Goal: Task Accomplishment & Management: Use online tool/utility

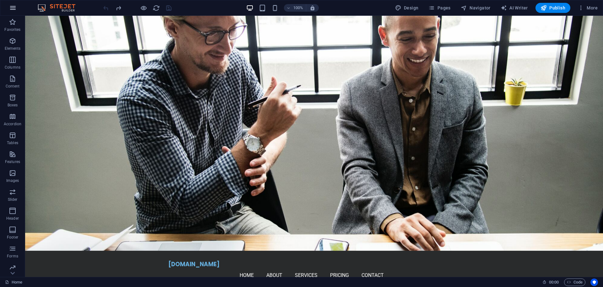
click at [15, 8] on icon "button" at bounding box center [13, 8] width 8 height 8
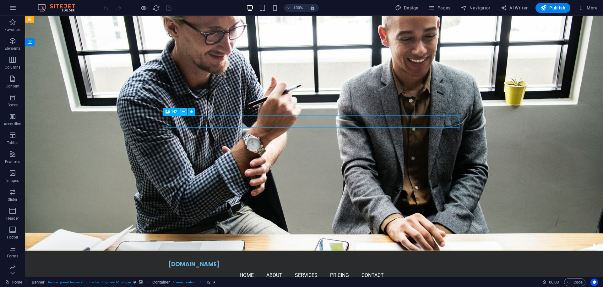
click at [184, 110] on icon at bounding box center [183, 111] width 3 height 7
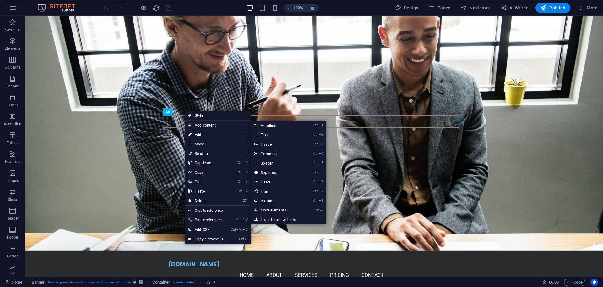
click at [202, 114] on link "Style" at bounding box center [218, 115] width 66 height 9
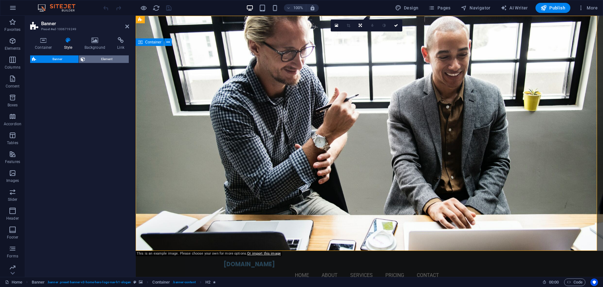
select select "preset-banner-v3-home-hero-logo-nav-h1-slogan"
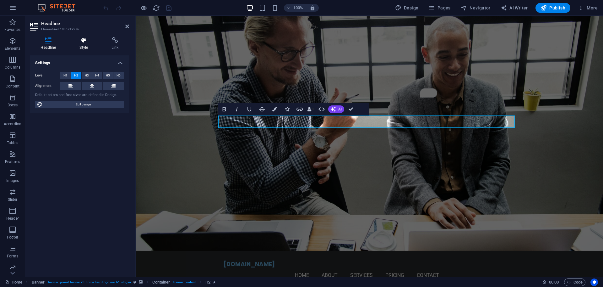
click at [82, 40] on icon at bounding box center [84, 40] width 30 height 6
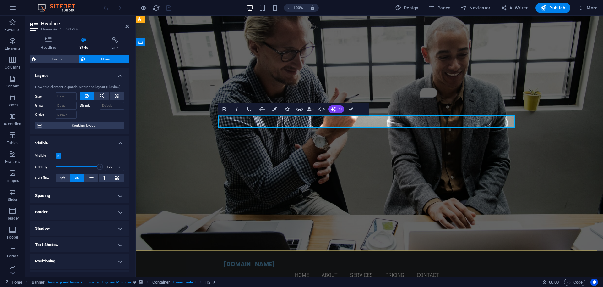
drag, startPoint x: 484, startPoint y: 121, endPoint x: 235, endPoint y: 122, distance: 248.5
click at [275, 110] on icon "button" at bounding box center [274, 109] width 4 height 4
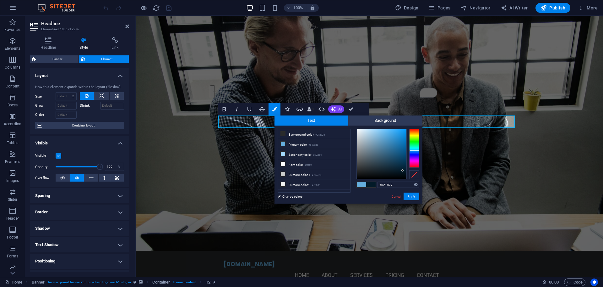
drag, startPoint x: 382, startPoint y: 134, endPoint x: 403, endPoint y: 171, distance: 42.0
click at [403, 171] on div at bounding box center [403, 170] width 2 height 2
drag, startPoint x: 415, startPoint y: 150, endPoint x: 416, endPoint y: 154, distance: 3.9
click at [416, 154] on div at bounding box center [414, 154] width 10 height 2
type input "#020422"
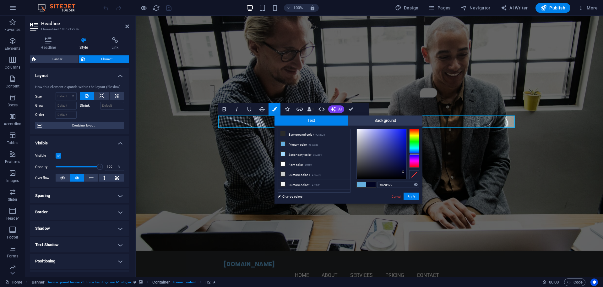
click at [403, 172] on div at bounding box center [403, 171] width 2 height 2
click at [410, 197] on button "Apply" at bounding box center [412, 196] width 16 height 8
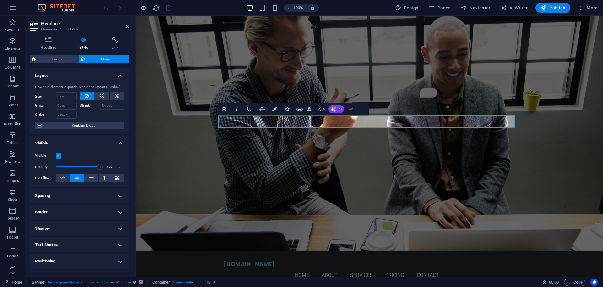
drag, startPoint x: 353, startPoint y: 108, endPoint x: 341, endPoint y: 92, distance: 20.4
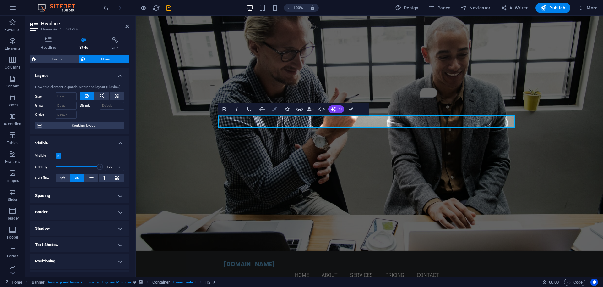
click at [276, 110] on icon "button" at bounding box center [274, 109] width 4 height 4
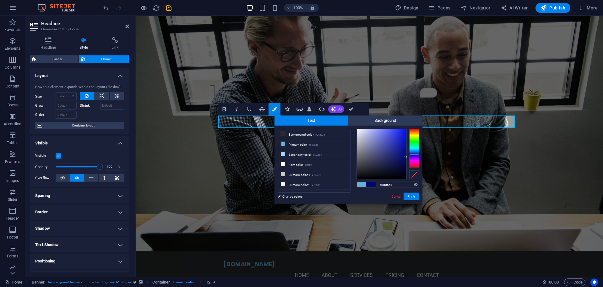
type input "#00065c"
drag, startPoint x: 403, startPoint y: 171, endPoint x: 406, endPoint y: 160, distance: 11.0
click at [406, 160] on div at bounding box center [406, 160] width 2 height 2
click at [416, 197] on button "Apply" at bounding box center [412, 196] width 16 height 8
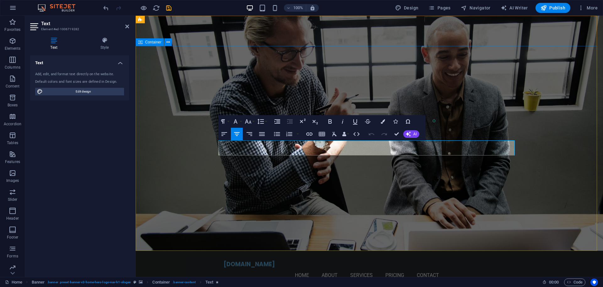
drag, startPoint x: 220, startPoint y: 144, endPoint x: 518, endPoint y: 158, distance: 298.2
click at [381, 122] on icon "button" at bounding box center [383, 121] width 4 height 4
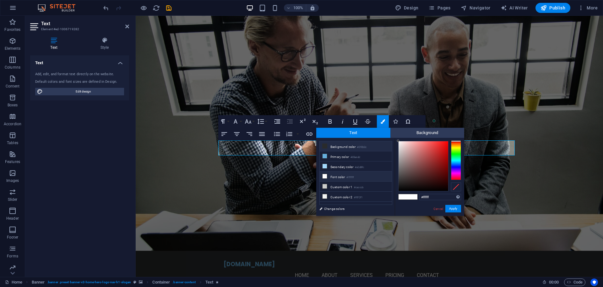
click at [340, 147] on li "Background color #292b2c" at bounding box center [356, 146] width 72 height 10
type input "#292b2c"
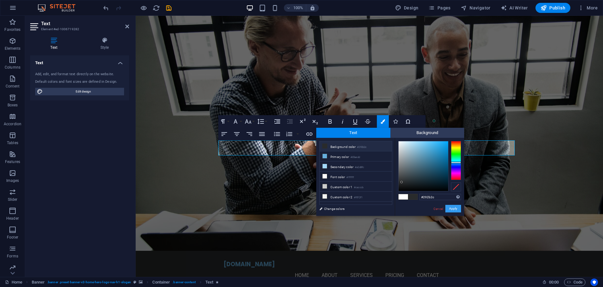
click at [451, 205] on button "Apply" at bounding box center [454, 209] width 16 height 8
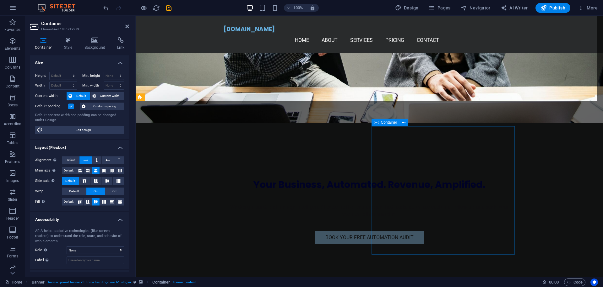
scroll to position [196, 0]
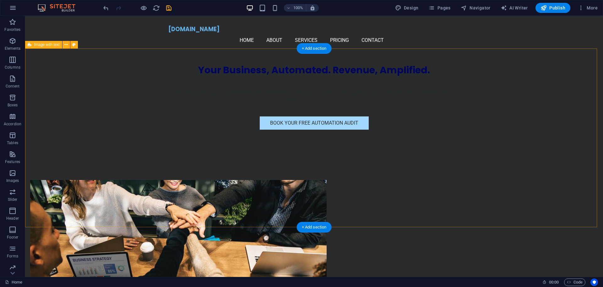
scroll to position [0, 0]
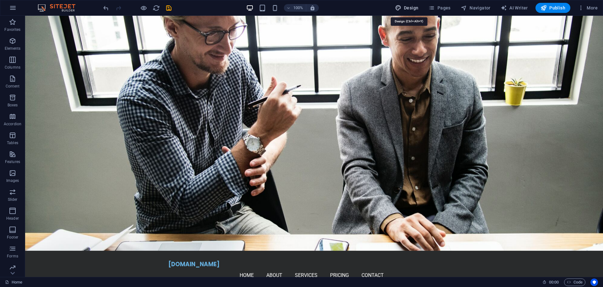
click at [407, 7] on span "Design" at bounding box center [407, 8] width 24 height 6
select select "px"
select select "200"
select select "px"
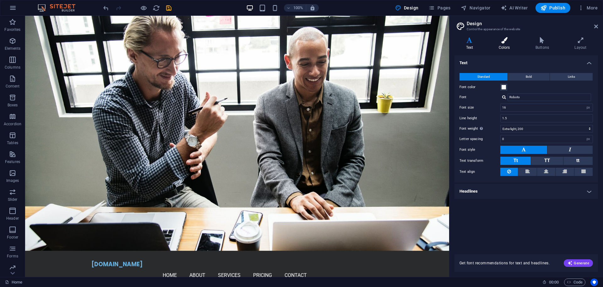
click at [505, 41] on icon at bounding box center [504, 40] width 34 height 6
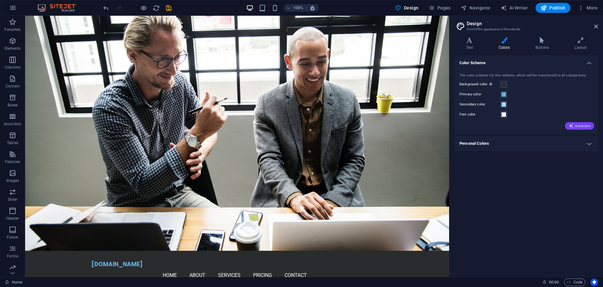
click at [585, 122] on button "Generate" at bounding box center [579, 126] width 29 height 8
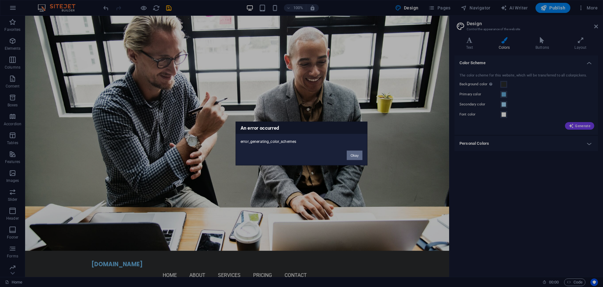
drag, startPoint x: 357, startPoint y: 154, endPoint x: 387, endPoint y: 129, distance: 38.6
click at [357, 154] on button "Okay" at bounding box center [355, 155] width 16 height 9
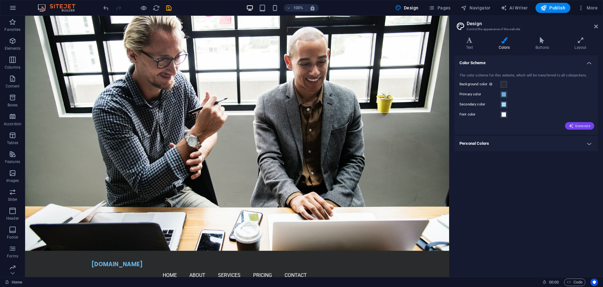
click at [581, 126] on span "Generate" at bounding box center [580, 125] width 22 height 5
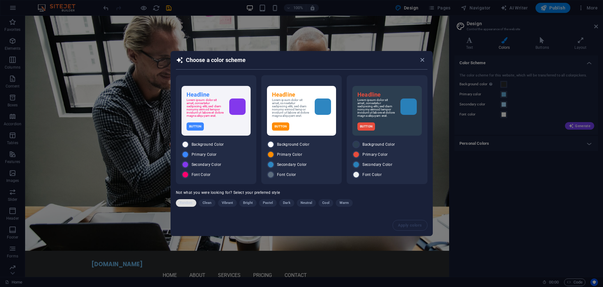
click at [184, 203] on span "Random" at bounding box center [186, 203] width 13 height 8
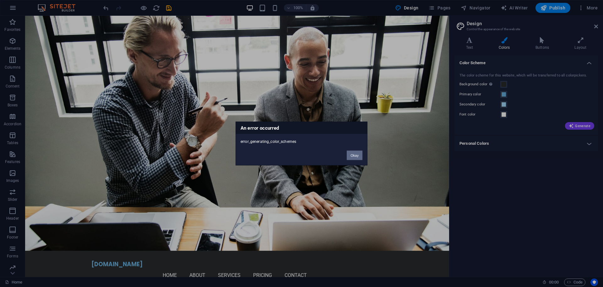
click at [349, 154] on button "Okay" at bounding box center [355, 155] width 16 height 9
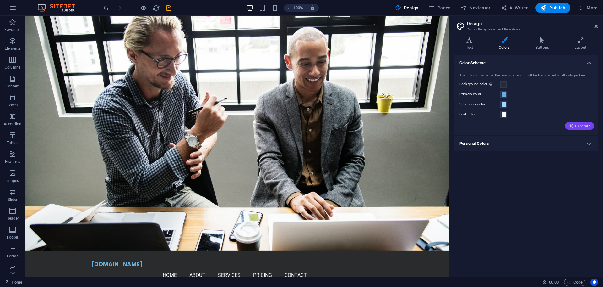
click at [581, 127] on span "Generate" at bounding box center [580, 125] width 22 height 5
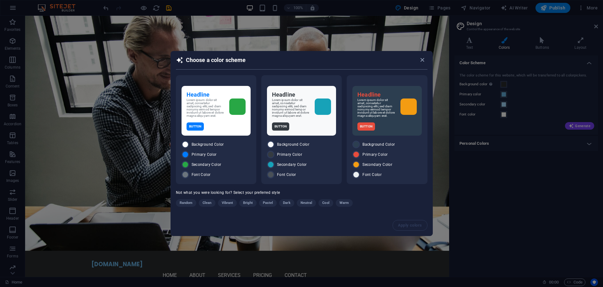
click at [179, 202] on button "Random" at bounding box center [186, 203] width 21 height 8
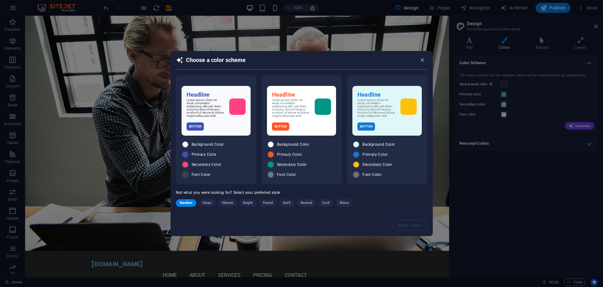
click at [191, 202] on span "Random" at bounding box center [186, 203] width 13 height 8
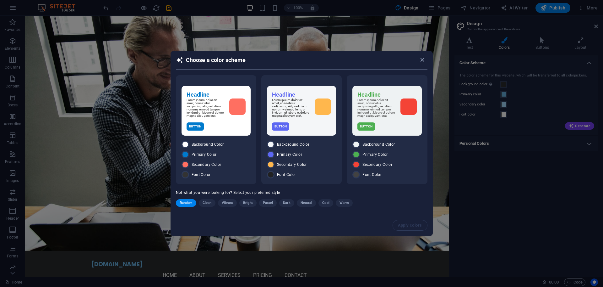
click at [191, 202] on span "Random" at bounding box center [186, 203] width 13 height 8
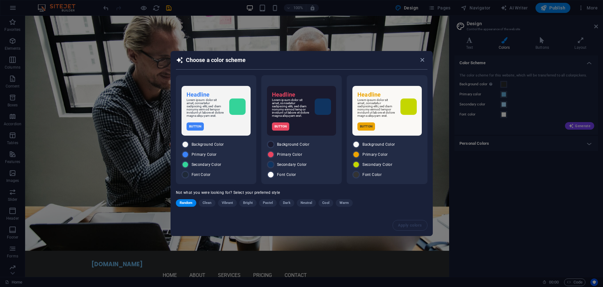
click at [190, 204] on span "Random" at bounding box center [186, 203] width 13 height 8
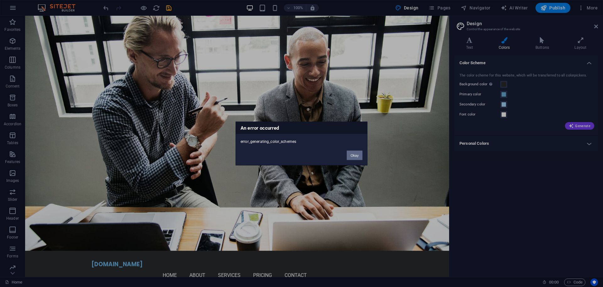
drag, startPoint x: 354, startPoint y: 155, endPoint x: 423, endPoint y: 140, distance: 69.9
click at [354, 155] on button "Okay" at bounding box center [355, 155] width 16 height 9
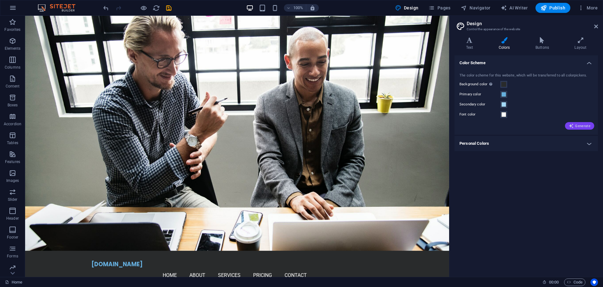
click at [574, 124] on icon "button" at bounding box center [571, 125] width 5 height 5
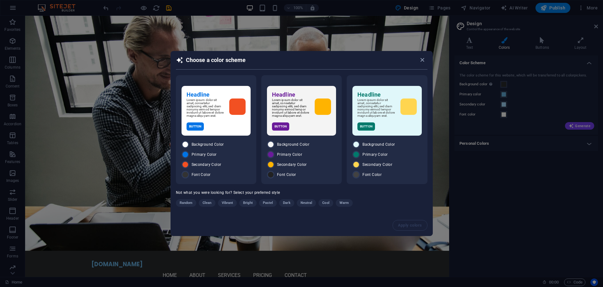
click at [185, 202] on span "Random" at bounding box center [186, 203] width 13 height 8
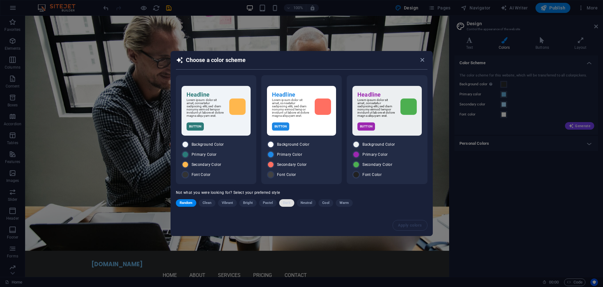
click at [287, 203] on span "Dark" at bounding box center [286, 203] width 7 height 8
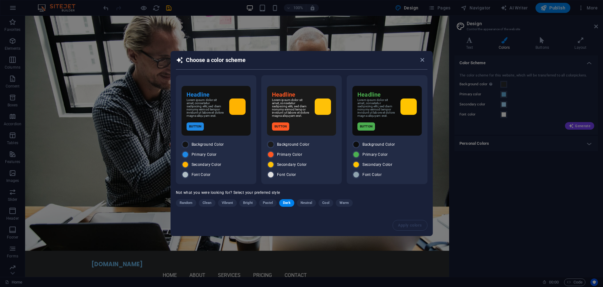
click at [287, 203] on span "Dark" at bounding box center [286, 203] width 7 height 8
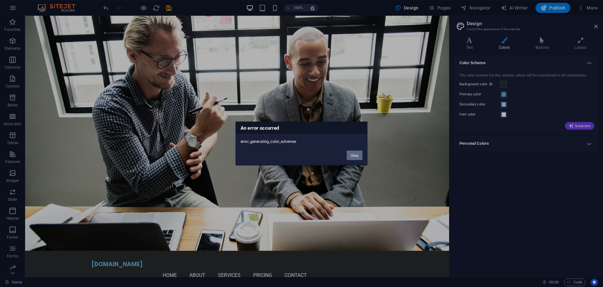
click at [353, 156] on button "Okay" at bounding box center [355, 155] width 16 height 9
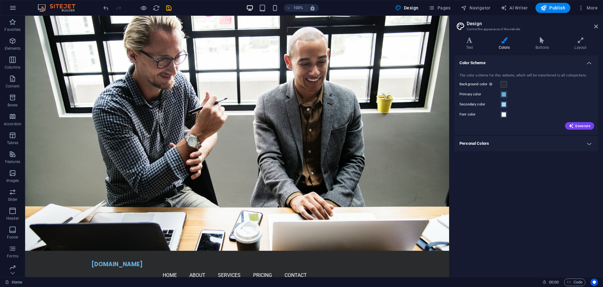
click at [584, 130] on div "The color scheme for this website, which will be transferred to all colorpicker…" at bounding box center [526, 101] width 146 height 68
click at [583, 127] on span "Generate" at bounding box center [580, 125] width 22 height 5
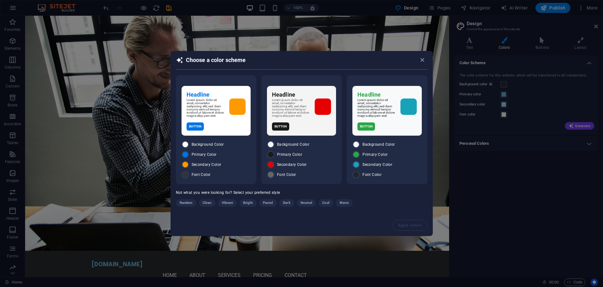
click at [325, 202] on span "Cool" at bounding box center [325, 203] width 7 height 8
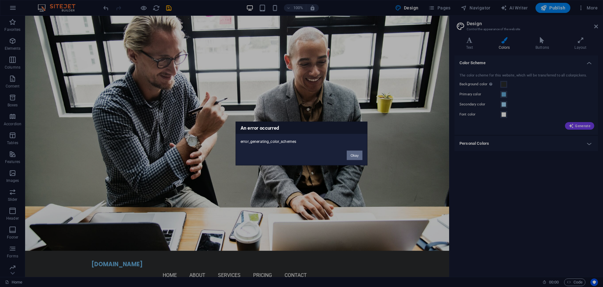
drag, startPoint x: 354, startPoint y: 158, endPoint x: 401, endPoint y: 146, distance: 48.9
click at [354, 157] on button "Okay" at bounding box center [355, 155] width 16 height 9
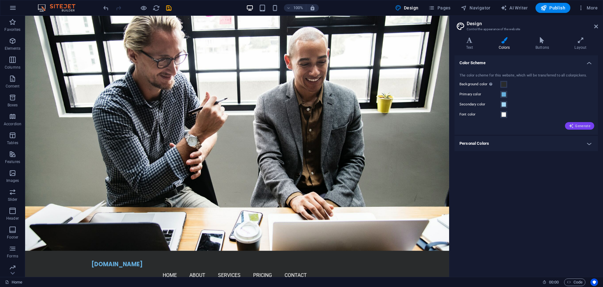
click at [573, 124] on icon "button" at bounding box center [571, 125] width 5 height 5
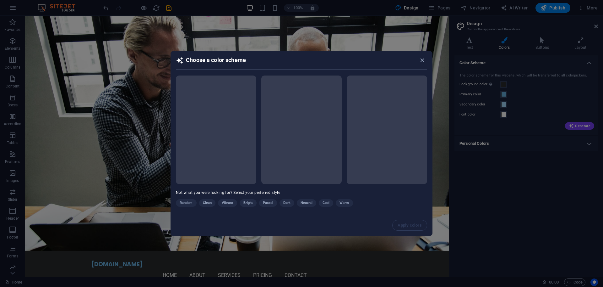
click at [326, 200] on div "Random Clean Vibrant Bright Pastel Dark Neutral Cool Warm" at bounding box center [286, 204] width 220 height 10
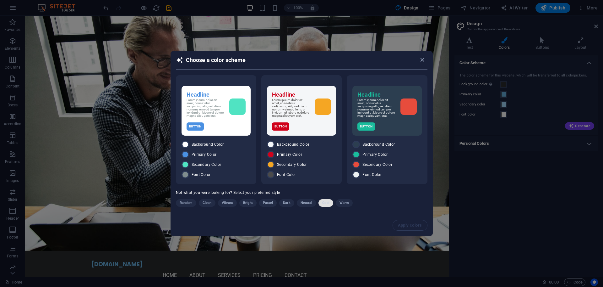
click at [326, 202] on span "Cool" at bounding box center [325, 203] width 7 height 8
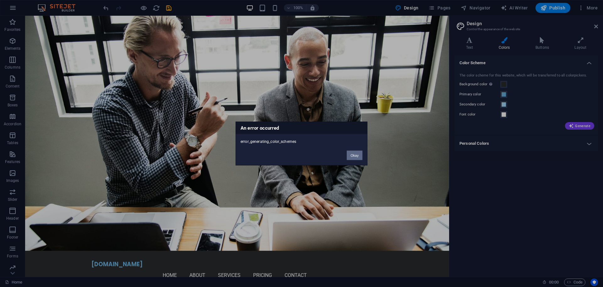
click at [353, 159] on button "Okay" at bounding box center [355, 155] width 16 height 9
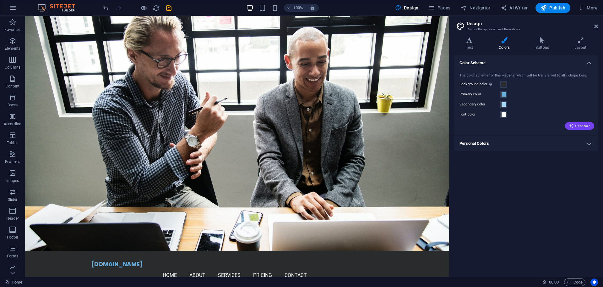
click at [581, 124] on span "Generate" at bounding box center [580, 125] width 22 height 5
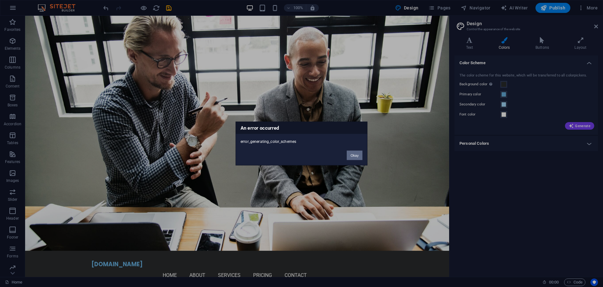
click at [361, 153] on button "Okay" at bounding box center [355, 155] width 16 height 9
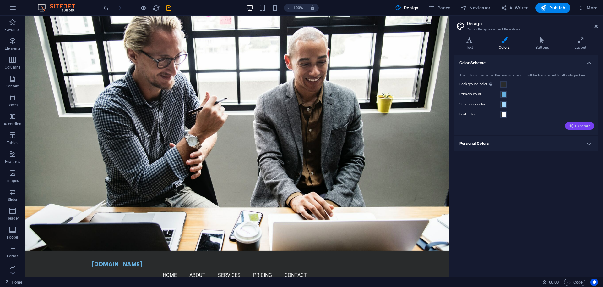
click at [577, 124] on span "Generate" at bounding box center [580, 125] width 22 height 5
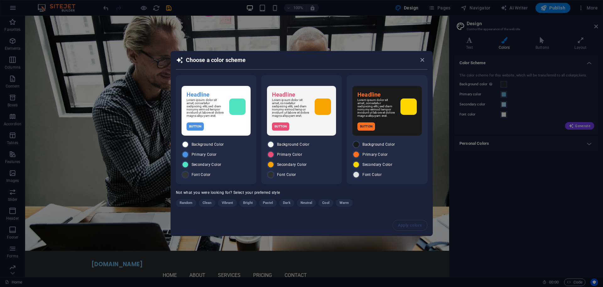
click at [326, 201] on span "Cool" at bounding box center [325, 203] width 7 height 8
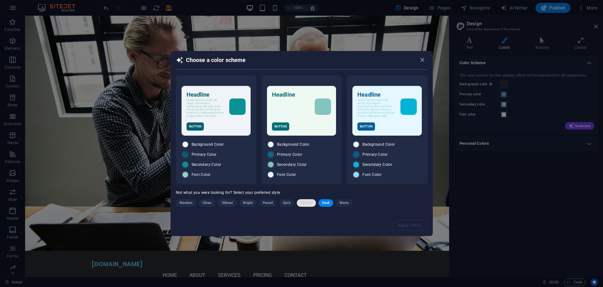
click at [301, 202] on span "Neutral" at bounding box center [307, 203] width 12 height 8
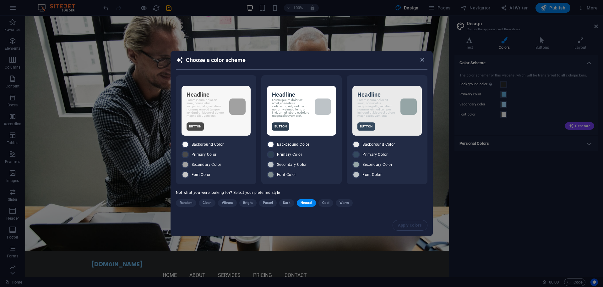
click at [283, 204] on span "Dark" at bounding box center [286, 203] width 7 height 8
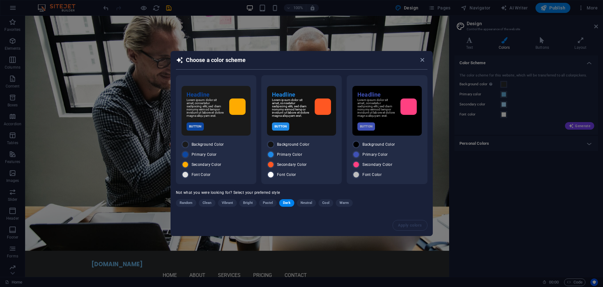
click at [284, 203] on span "Dark" at bounding box center [286, 203] width 7 height 8
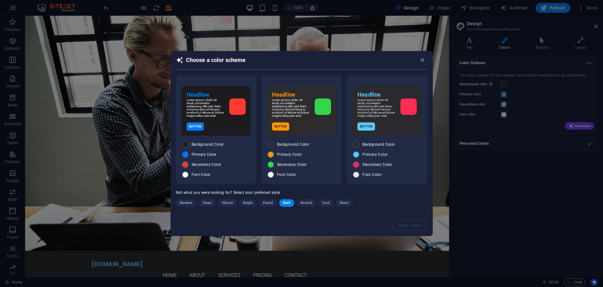
click at [284, 203] on span "Dark" at bounding box center [286, 203] width 7 height 8
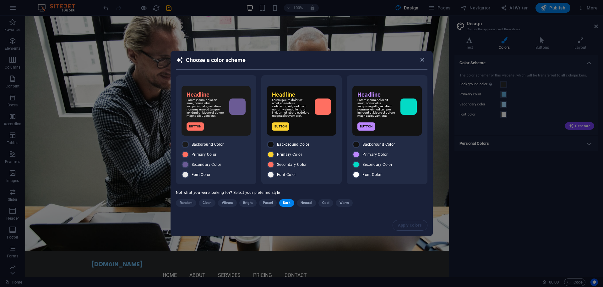
click at [284, 203] on span "Dark" at bounding box center [286, 203] width 7 height 8
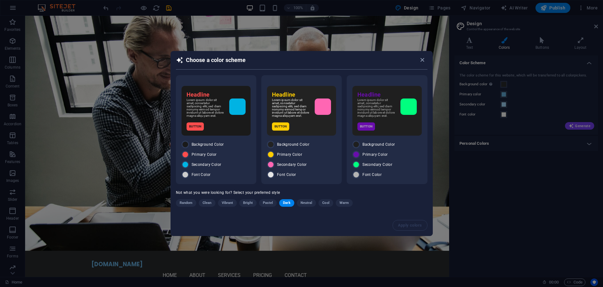
click at [284, 203] on span "Dark" at bounding box center [286, 203] width 7 height 8
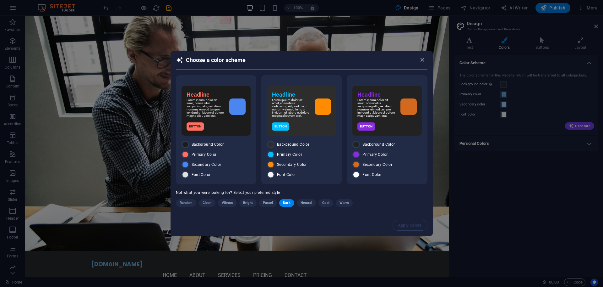
click at [284, 203] on span "Dark" at bounding box center [286, 203] width 7 height 8
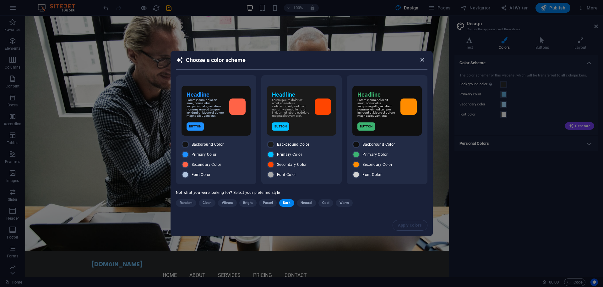
click at [420, 61] on icon "button" at bounding box center [422, 59] width 7 height 7
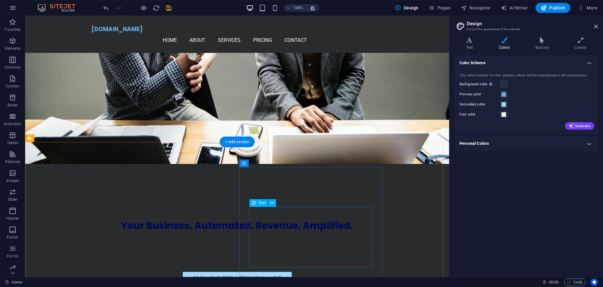
scroll to position [157, 0]
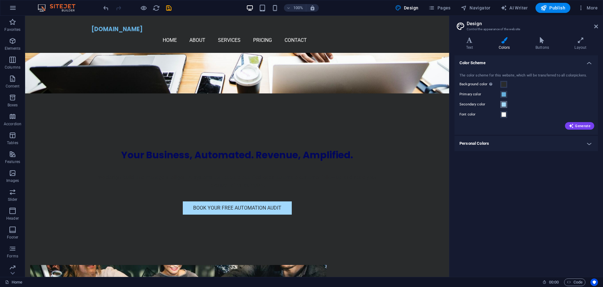
click at [506, 103] on button "Secondary color" at bounding box center [504, 104] width 7 height 7
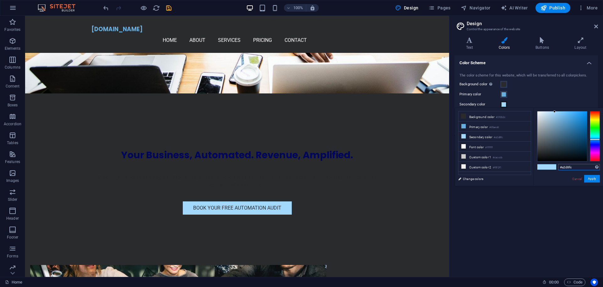
click at [571, 166] on input "#a2d8fc" at bounding box center [579, 167] width 42 height 6
paste input "#00FFFF"
drag, startPoint x: 571, startPoint y: 166, endPoint x: 584, endPoint y: 168, distance: 13.0
click at [571, 166] on input "#00ffff" at bounding box center [579, 167] width 42 height 6
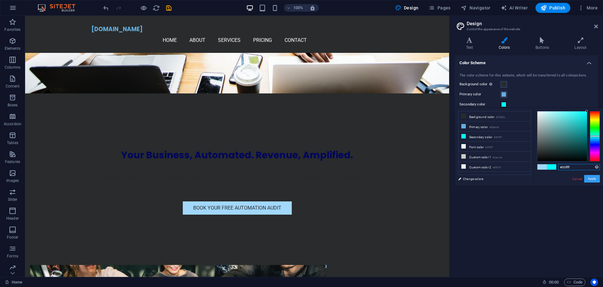
type input "#00ffff"
click at [596, 179] on button "Apply" at bounding box center [592, 179] width 16 height 8
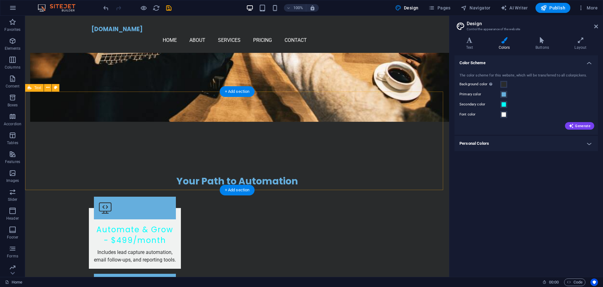
scroll to position [550, 0]
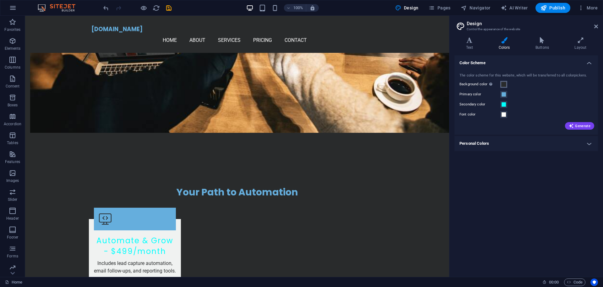
click at [503, 84] on span at bounding box center [503, 84] width 5 height 5
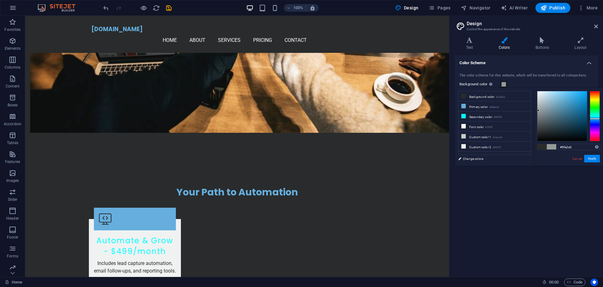
type input "#a2a4a5"
drag, startPoint x: 540, startPoint y: 131, endPoint x: 538, endPoint y: 108, distance: 23.0
click at [538, 108] on div at bounding box center [538, 108] width 2 height 2
click at [594, 158] on button "Apply" at bounding box center [592, 159] width 16 height 8
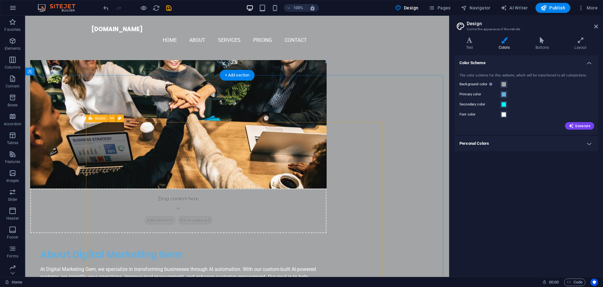
scroll to position [353, 0]
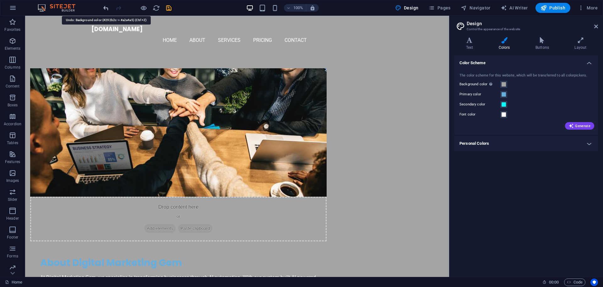
click at [106, 8] on icon "undo" at bounding box center [105, 7] width 7 height 7
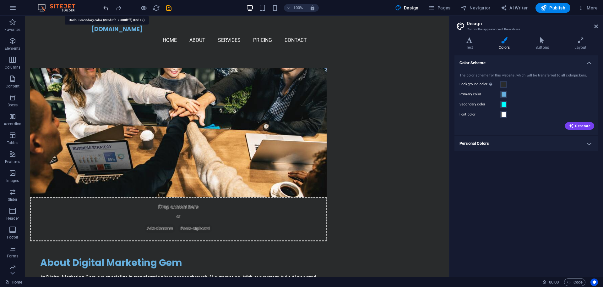
click at [107, 8] on icon "undo" at bounding box center [105, 7] width 7 height 7
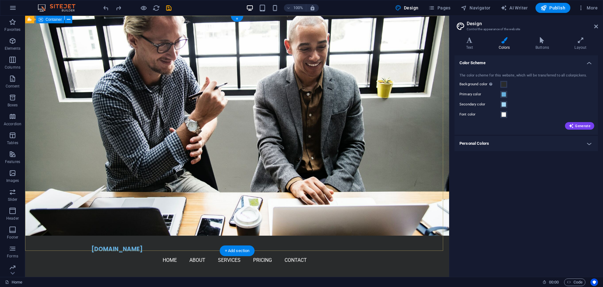
scroll to position [0, 0]
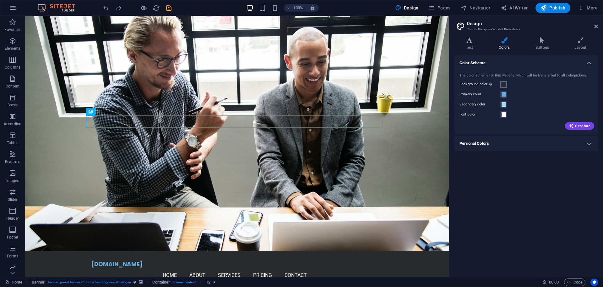
click at [503, 85] on span at bounding box center [503, 84] width 5 height 5
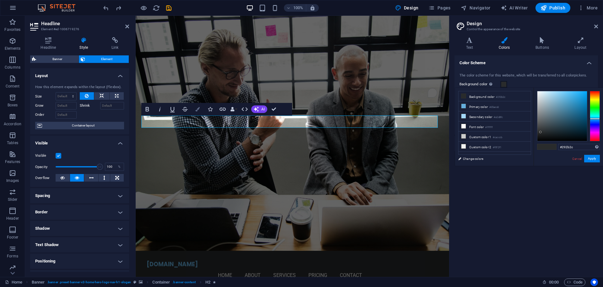
click at [198, 106] on button "Colors" at bounding box center [198, 109] width 12 height 13
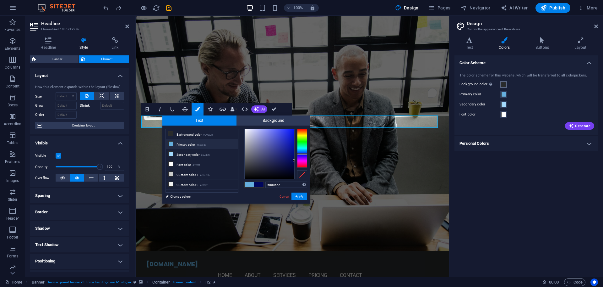
click at [504, 85] on span at bounding box center [503, 84] width 5 height 5
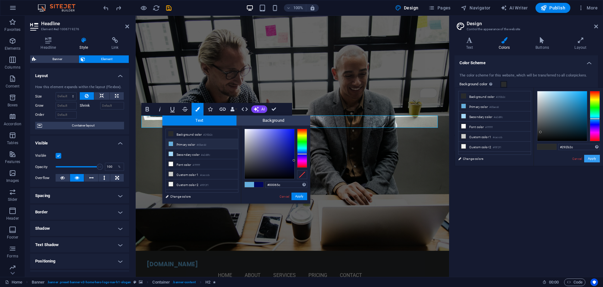
click at [594, 158] on button "Apply" at bounding box center [592, 159] width 16 height 8
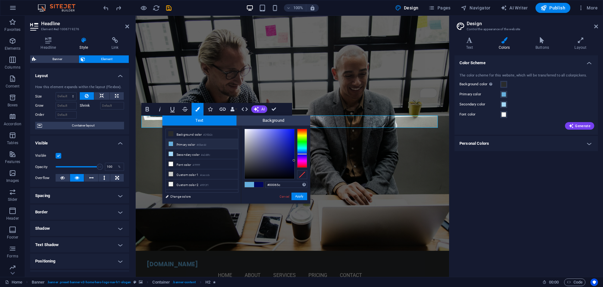
click at [513, 207] on div "Color Scheme The color scheme for this website, which will be transferred to al…" at bounding box center [527, 163] width 144 height 216
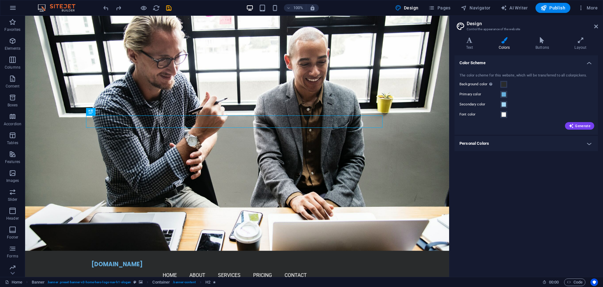
click at [549, 204] on div "Color Scheme The color scheme for this website, which will be transferred to al…" at bounding box center [527, 163] width 144 height 216
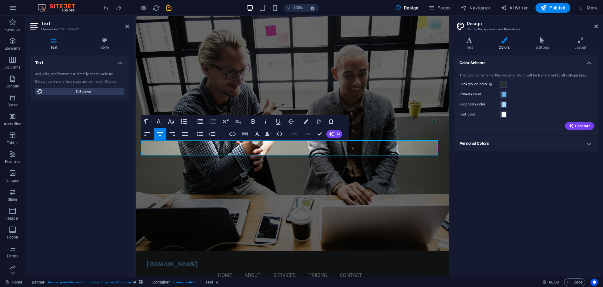
drag, startPoint x: 326, startPoint y: 153, endPoint x: 202, endPoint y: 142, distance: 124.9
click at [253, 119] on icon "button" at bounding box center [252, 121] width 3 height 4
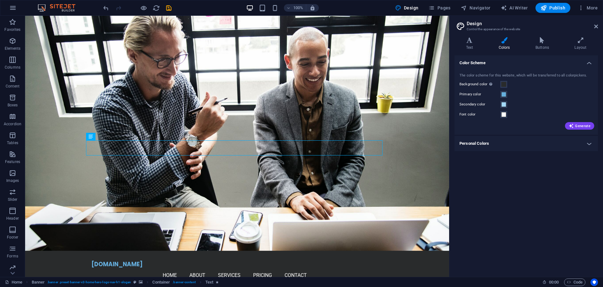
click at [534, 226] on div "Color Scheme The color scheme for this website, which will be transferred to al…" at bounding box center [527, 163] width 144 height 216
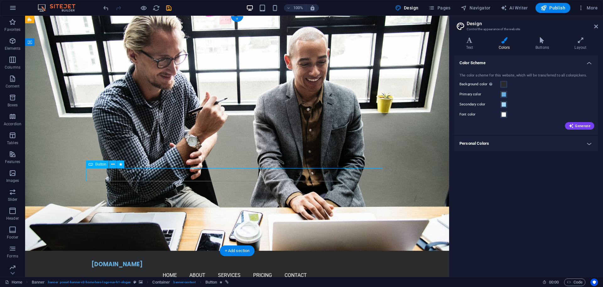
click at [589, 143] on h4 "Personal Colors" at bounding box center [527, 143] width 144 height 15
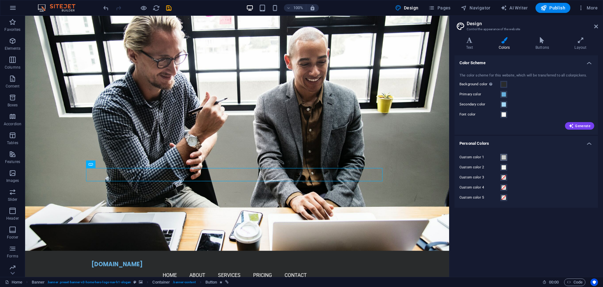
click at [503, 157] on span at bounding box center [503, 157] width 5 height 5
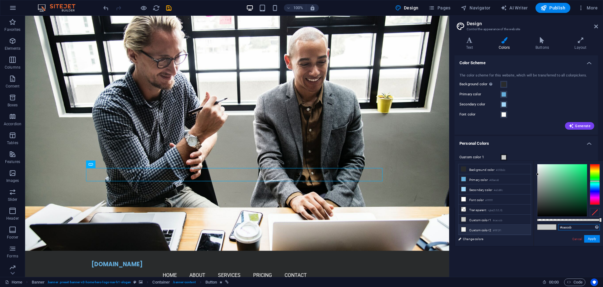
drag, startPoint x: 580, startPoint y: 227, endPoint x: 491, endPoint y: 226, distance: 88.9
click at [491, 226] on div "less Background color #292b2c Primary color #65aedd Secondary color #a2d8fc Fon…" at bounding box center [529, 203] width 148 height 85
paste input "00FFFF"
type input "#00ffff"
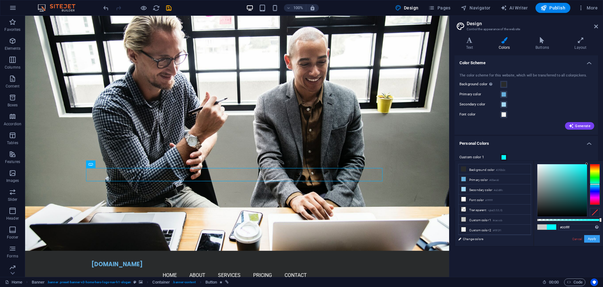
click at [592, 236] on button "Apply" at bounding box center [592, 239] width 16 height 8
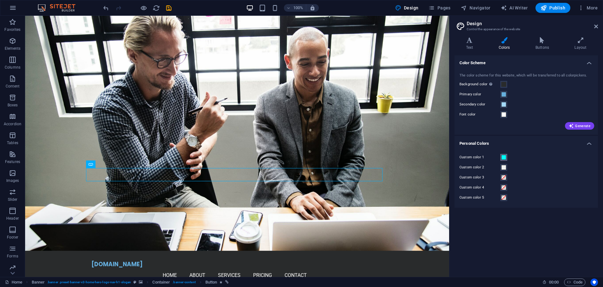
click at [504, 157] on span at bounding box center [503, 157] width 5 height 5
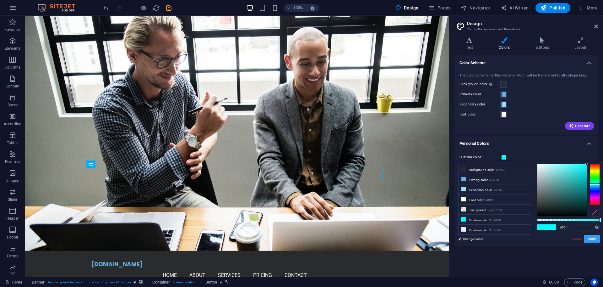
click at [589, 238] on button "Apply" at bounding box center [592, 239] width 16 height 8
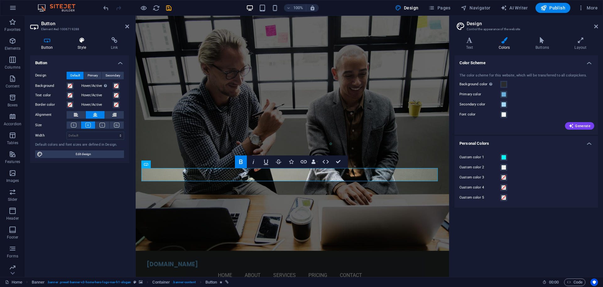
click at [85, 40] on icon at bounding box center [82, 40] width 31 height 6
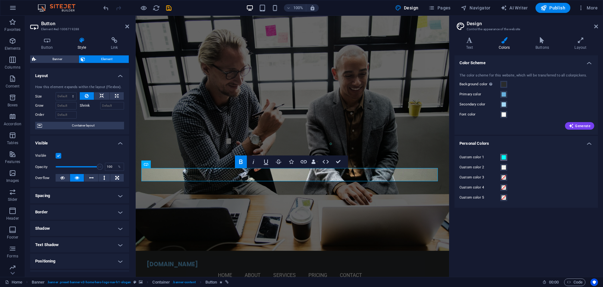
click at [506, 156] on button "Custom color 1" at bounding box center [504, 157] width 7 height 7
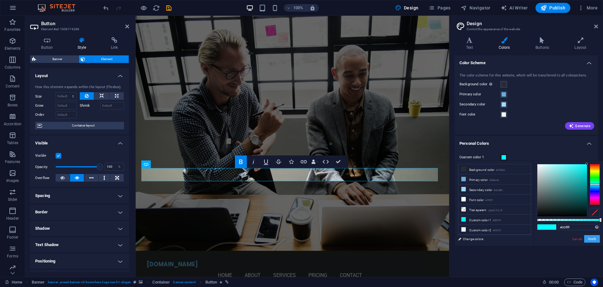
click at [592, 238] on button "Apply" at bounding box center [592, 239] width 16 height 8
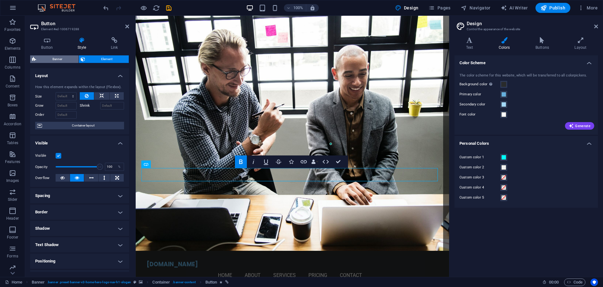
click at [55, 59] on span "Banner" at bounding box center [57, 59] width 39 height 8
select select "preset-banner-v3-home-hero-logo-nav-h1-slogan"
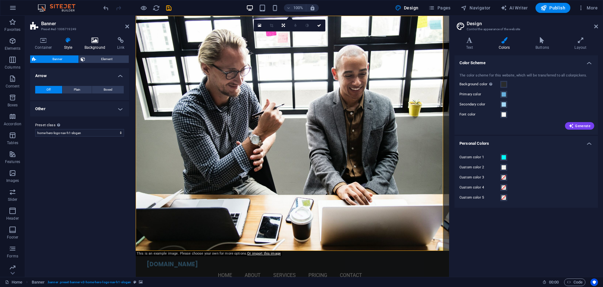
click at [97, 44] on h4 "Background" at bounding box center [96, 43] width 33 height 13
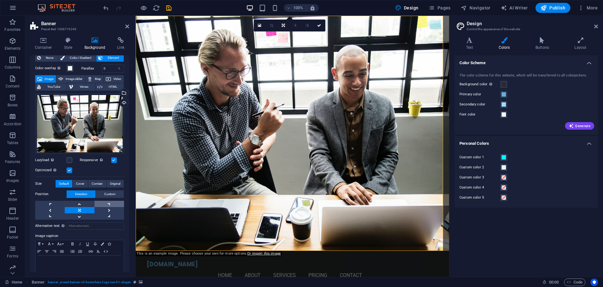
scroll to position [25, 0]
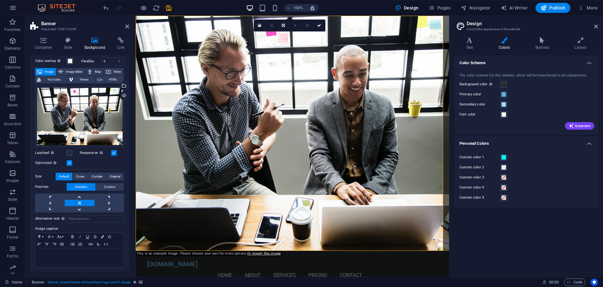
click at [550, 237] on div "Color Scheme The color scheme for this website, which will be transferred to al…" at bounding box center [527, 163] width 144 height 216
click at [127, 27] on icon at bounding box center [127, 26] width 4 height 5
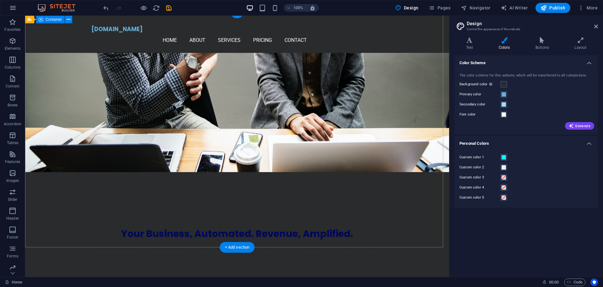
scroll to position [0, 0]
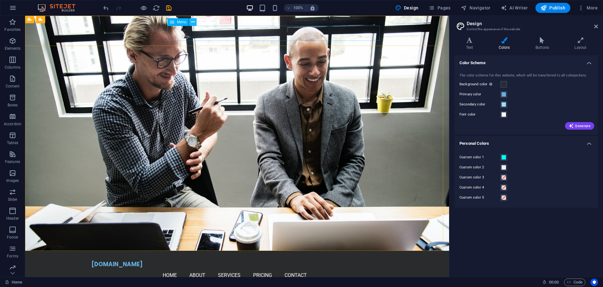
click at [192, 22] on icon at bounding box center [192, 22] width 3 height 7
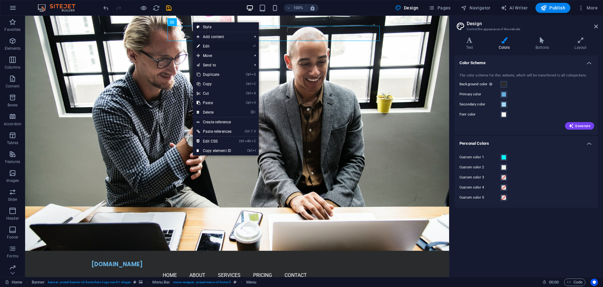
click at [211, 44] on link "⏎ Edit" at bounding box center [214, 45] width 42 height 9
select select
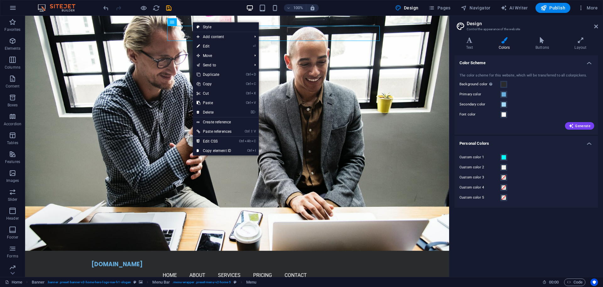
select select
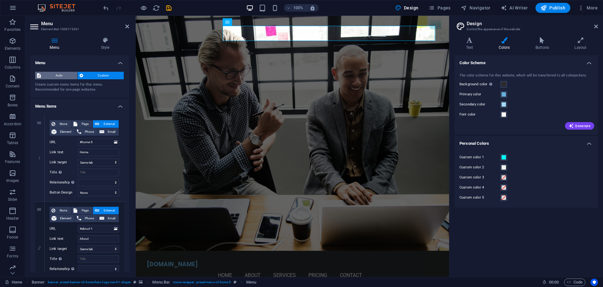
click at [51, 73] on span "Auto" at bounding box center [59, 76] width 33 height 8
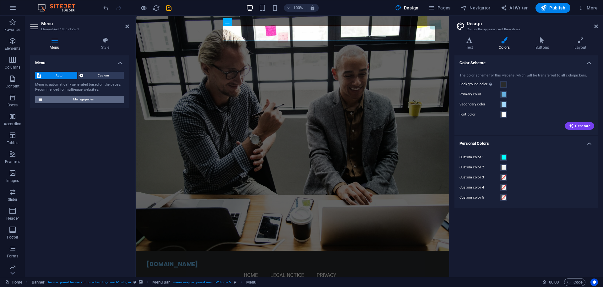
click at [74, 100] on span "Manage pages" at bounding box center [84, 100] width 78 height 8
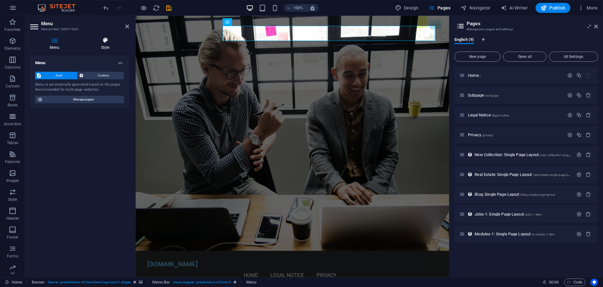
click at [108, 42] on icon at bounding box center [105, 40] width 48 height 6
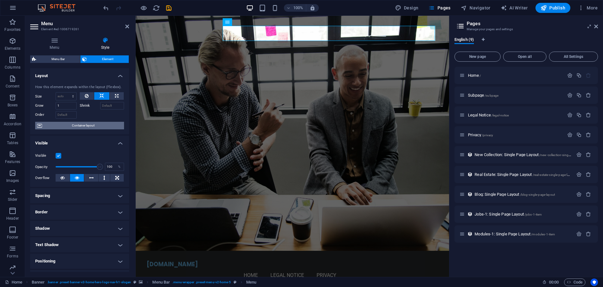
click at [47, 127] on span "Container layout" at bounding box center [83, 126] width 78 height 8
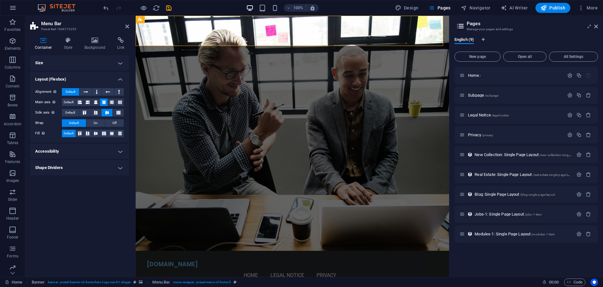
click at [100, 150] on h4 "Accessibility" at bounding box center [79, 151] width 99 height 15
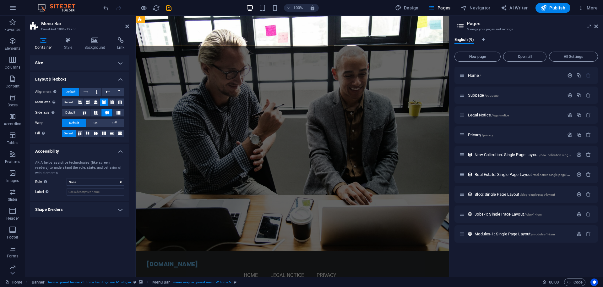
click at [100, 208] on h4 "Shape Dividers" at bounding box center [79, 209] width 99 height 15
click at [105, 61] on h4 "Size" at bounding box center [79, 62] width 99 height 15
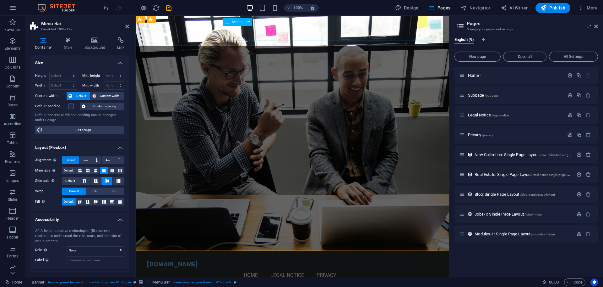
click at [276, 267] on nav "Home Legal Notice Privacy" at bounding box center [293, 274] width 292 height 15
click at [238, 21] on span "Menu" at bounding box center [236, 22] width 9 height 4
click at [250, 19] on icon at bounding box center [248, 22] width 3 height 7
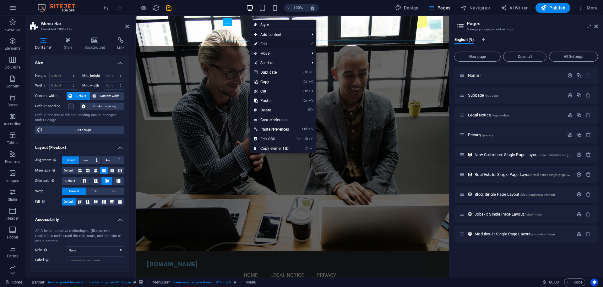
click at [265, 42] on link "⏎ Edit" at bounding box center [271, 43] width 42 height 9
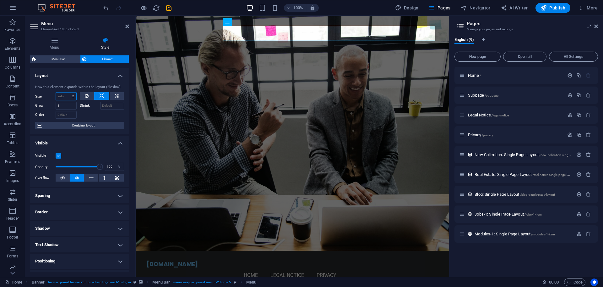
click at [73, 95] on select "Default auto px % 1/1 1/2 1/3 1/4 1/5 1/6 1/7 1/8 1/9 1/10" at bounding box center [66, 96] width 20 height 8
click at [98, 75] on h4 "Layout" at bounding box center [79, 73] width 99 height 11
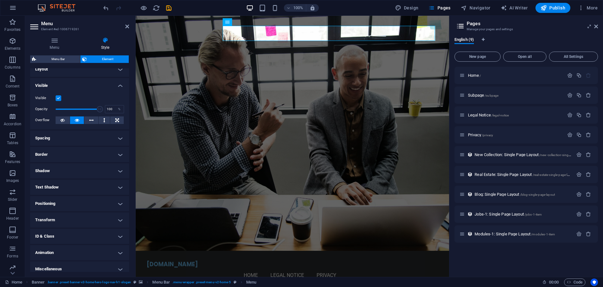
scroll to position [11, 0]
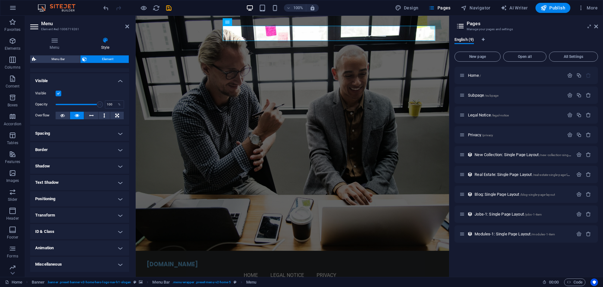
click at [69, 213] on h4 "Transform" at bounding box center [79, 214] width 99 height 15
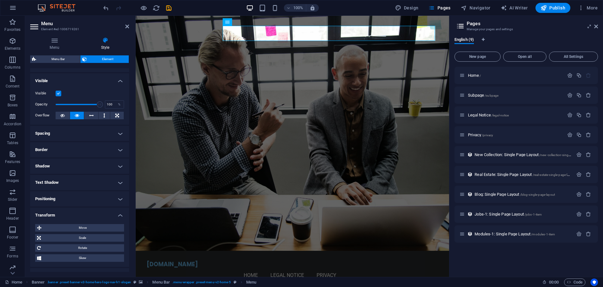
click at [69, 213] on h4 "Transform" at bounding box center [79, 212] width 99 height 11
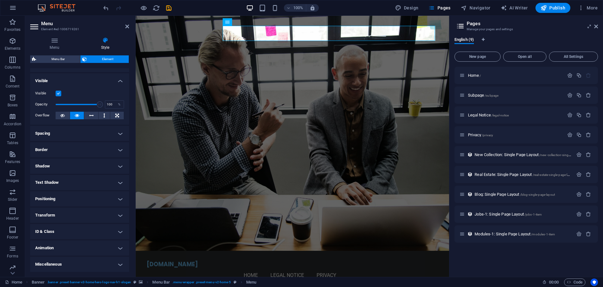
click at [78, 201] on h4 "Positioning" at bounding box center [79, 198] width 99 height 15
click at [81, 200] on h4 "Positioning" at bounding box center [79, 196] width 99 height 11
click at [62, 245] on h4 "Animation" at bounding box center [79, 247] width 99 height 15
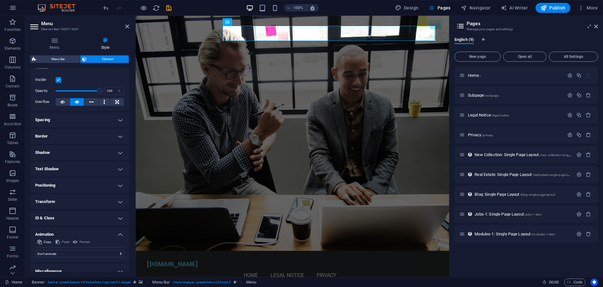
scroll to position [32, 0]
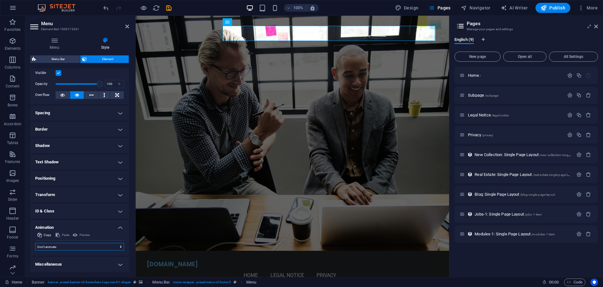
click at [93, 248] on select "Don't animate Show / Hide Slide up/down Zoom in/out Slide left to right Slide r…" at bounding box center [79, 247] width 89 height 8
click at [35, 243] on select "Don't animate Show / Hide Slide up/down Zoom in/out Slide left to right Slide r…" at bounding box center [79, 247] width 89 height 8
click at [71, 192] on h4 "Transform" at bounding box center [79, 194] width 99 height 15
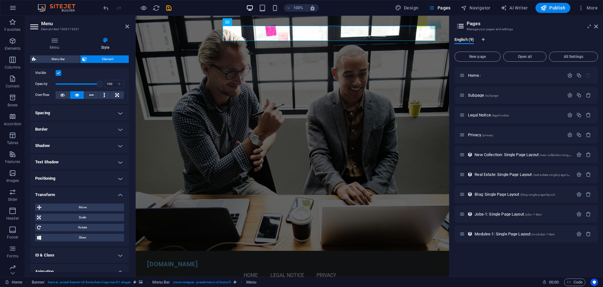
click at [79, 158] on h4 "Text Shadow" at bounding box center [79, 161] width 99 height 15
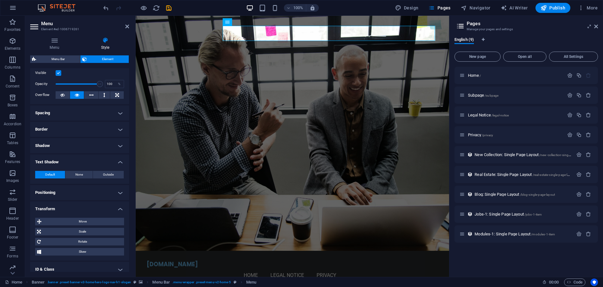
click at [81, 144] on h4 "Shadow" at bounding box center [79, 145] width 99 height 15
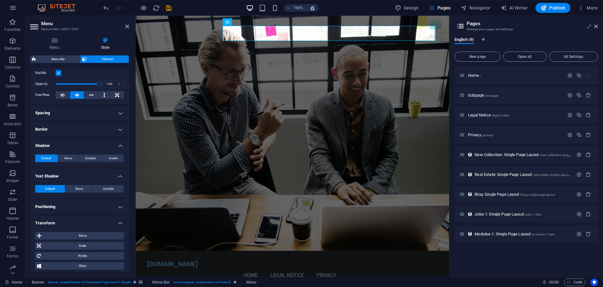
click at [81, 130] on h4 "Border" at bounding box center [79, 129] width 99 height 15
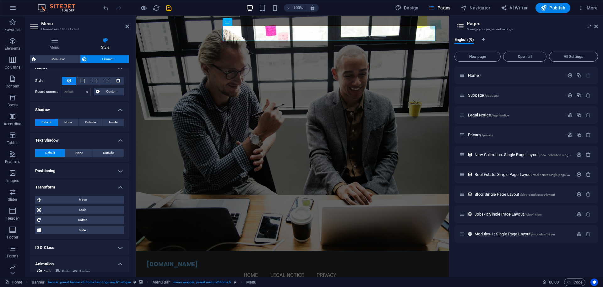
scroll to position [129, 0]
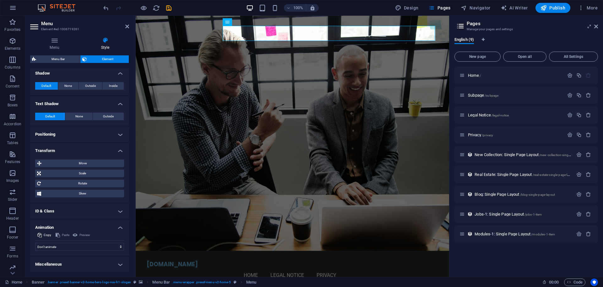
click at [92, 266] on h4 "Miscellaneous" at bounding box center [79, 263] width 99 height 15
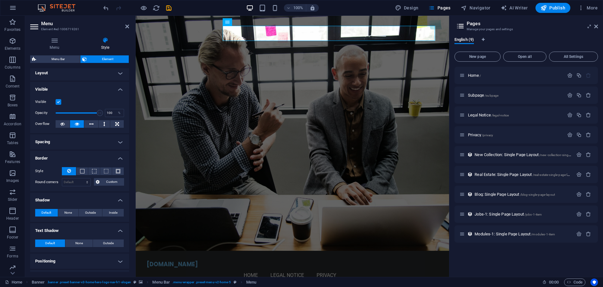
scroll to position [0, 0]
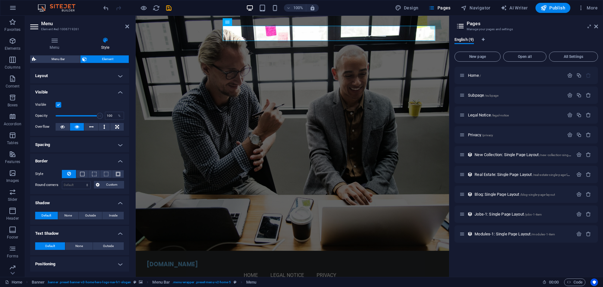
click at [72, 76] on h4 "Layout" at bounding box center [79, 75] width 99 height 15
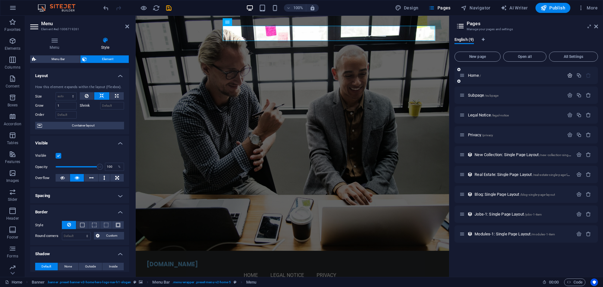
click at [570, 74] on icon "button" at bounding box center [569, 75] width 5 height 5
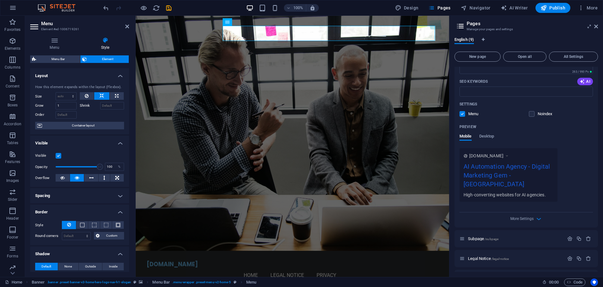
scroll to position [118, 0]
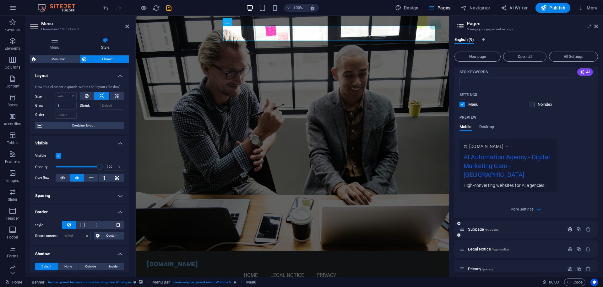
click at [568, 226] on icon "button" at bounding box center [569, 228] width 5 height 5
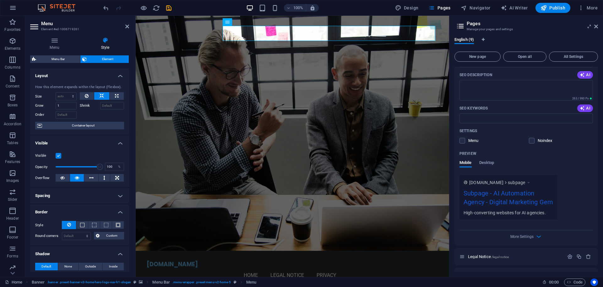
scroll to position [432, 0]
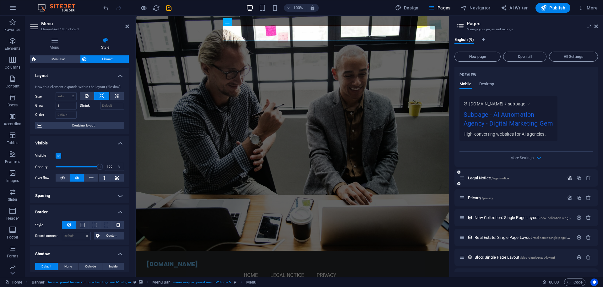
click at [567, 175] on icon "button" at bounding box center [569, 177] width 5 height 5
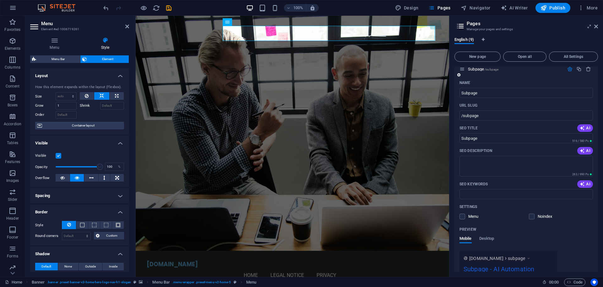
scroll to position [231, 0]
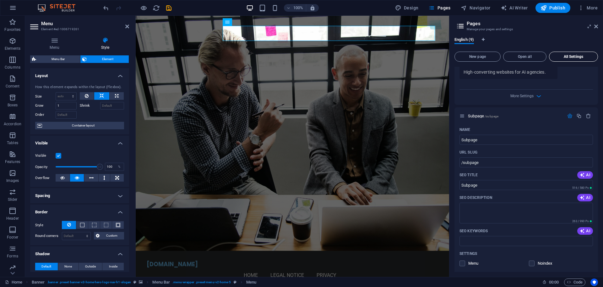
click at [574, 59] on button "All Settings" at bounding box center [573, 57] width 49 height 10
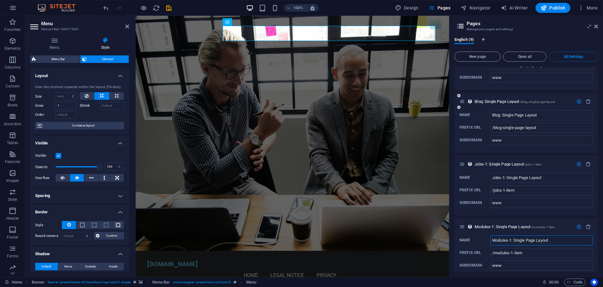
click at [577, 99] on icon "button" at bounding box center [579, 101] width 5 height 5
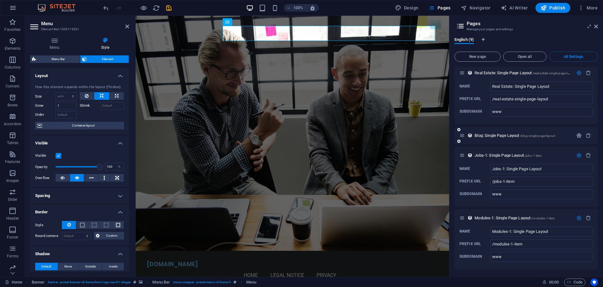
scroll to position [1116, 0]
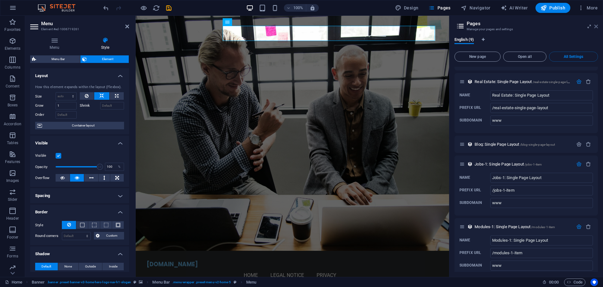
click at [597, 27] on icon at bounding box center [596, 26] width 4 height 5
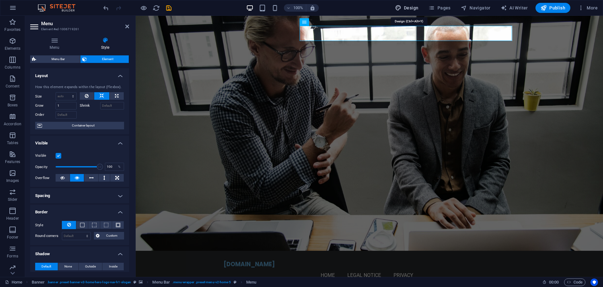
click at [415, 6] on span "Design" at bounding box center [407, 8] width 24 height 6
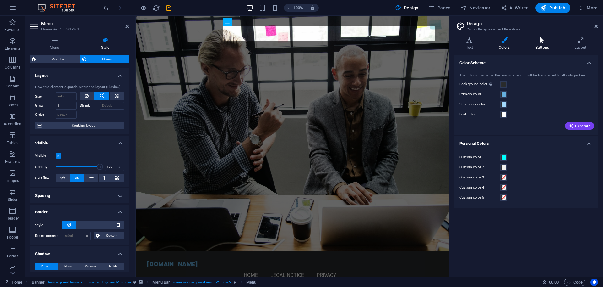
click at [542, 47] on h4 "Buttons" at bounding box center [543, 43] width 39 height 13
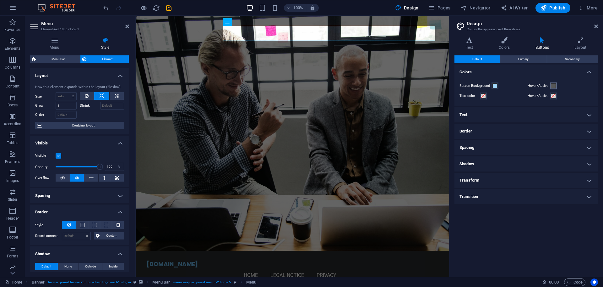
click at [555, 87] on span at bounding box center [553, 85] width 5 height 5
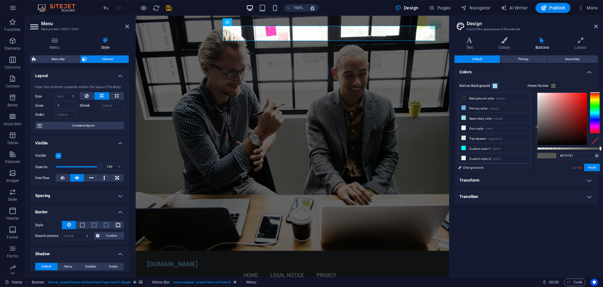
click at [555, 87] on span at bounding box center [553, 85] width 5 height 5
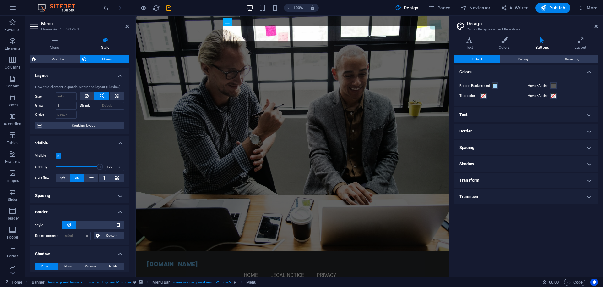
click at [546, 114] on h4 "Text" at bounding box center [527, 114] width 144 height 15
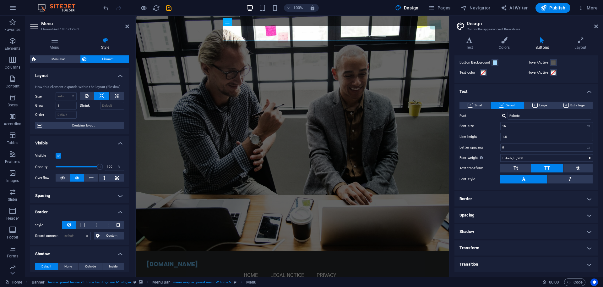
scroll to position [0, 0]
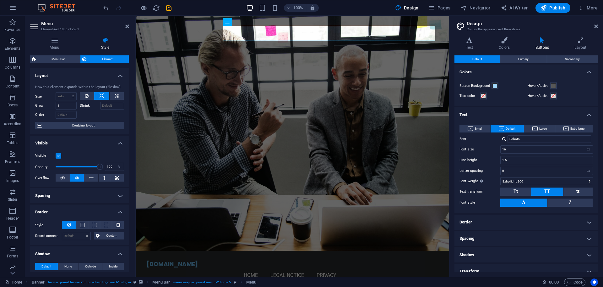
click at [541, 42] on icon at bounding box center [542, 40] width 36 height 6
click at [553, 95] on span at bounding box center [553, 95] width 5 height 5
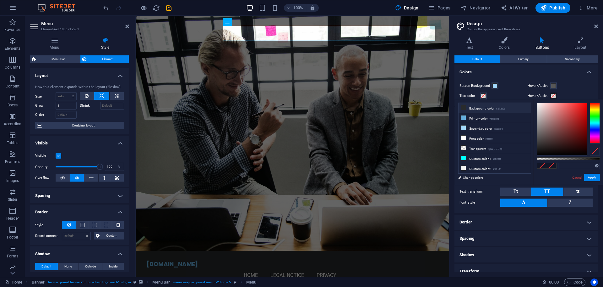
click at [464, 106] on icon at bounding box center [464, 107] width 4 height 4
type input "#292b2c"
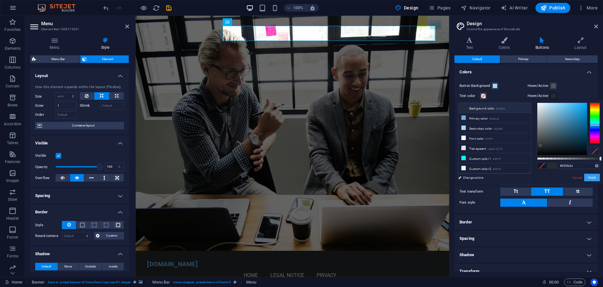
click at [597, 176] on button "Apply" at bounding box center [592, 177] width 16 height 8
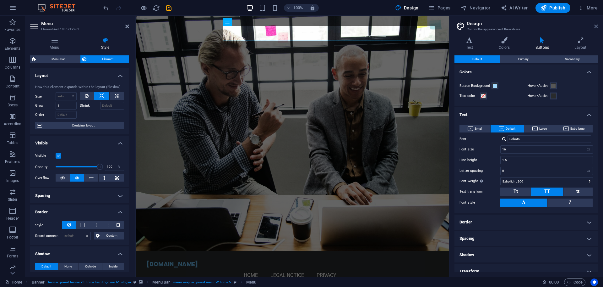
click at [595, 27] on icon at bounding box center [596, 26] width 4 height 5
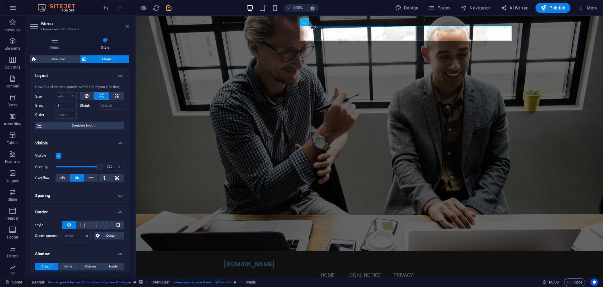
click at [127, 25] on icon at bounding box center [127, 26] width 4 height 5
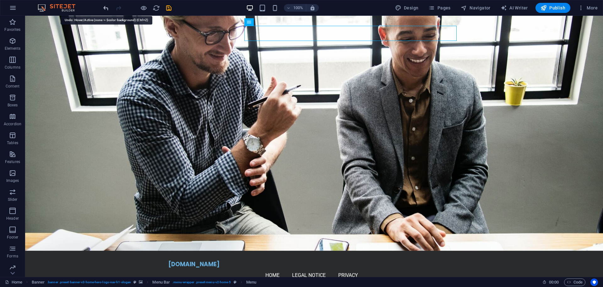
click at [106, 8] on icon "undo" at bounding box center [105, 7] width 7 height 7
click at [103, 6] on icon "undo" at bounding box center [105, 7] width 7 height 7
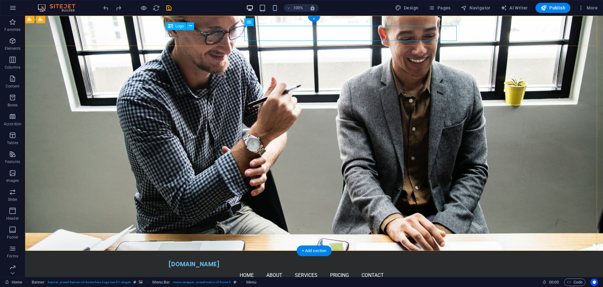
click at [191, 260] on div "[DOMAIN_NAME]" at bounding box center [314, 263] width 292 height 7
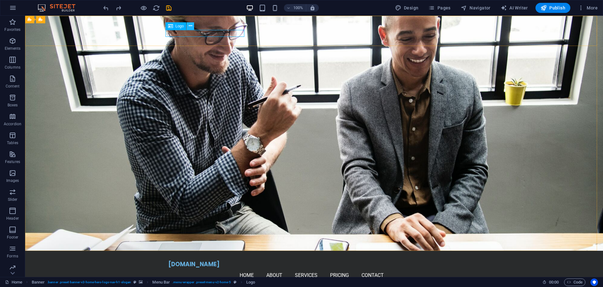
click at [189, 26] on icon at bounding box center [190, 26] width 3 height 7
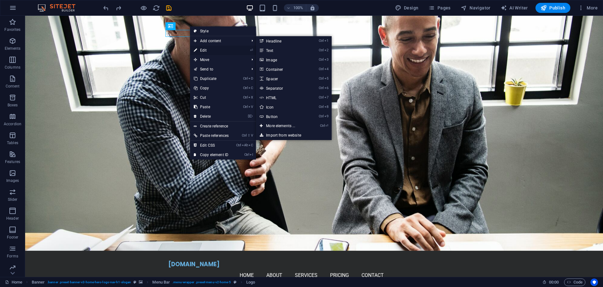
drag, startPoint x: 43, startPoint y: 28, endPoint x: 202, endPoint y: 49, distance: 160.0
click at [202, 49] on link "⏎ Edit" at bounding box center [211, 50] width 42 height 9
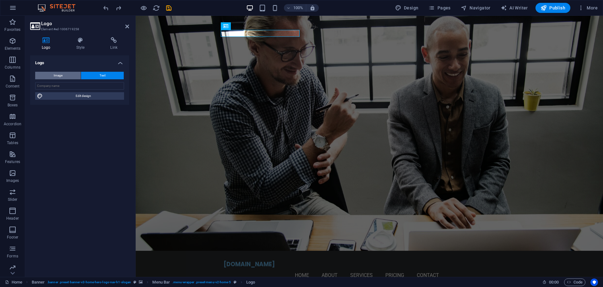
click at [63, 75] on button "Image" at bounding box center [58, 76] width 46 height 8
select select "DISABLED_OPTION_VALUE"
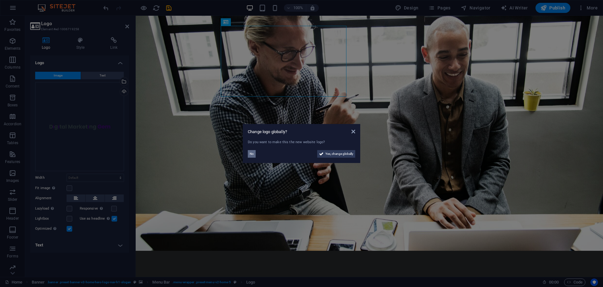
click at [251, 157] on span "No" at bounding box center [252, 154] width 4 height 8
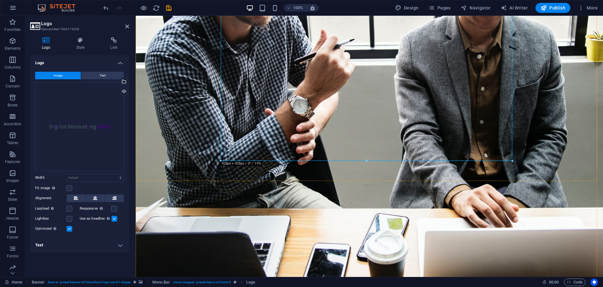
scroll to position [157, 0]
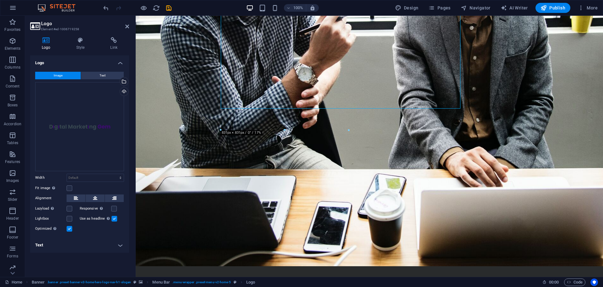
drag, startPoint x: 513, startPoint y: 162, endPoint x: 257, endPoint y: -2, distance: 304.5
type input "407"
select select "px"
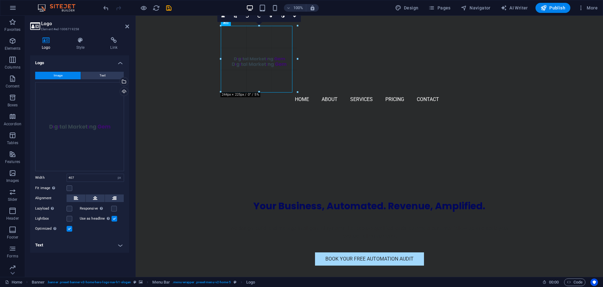
drag, startPoint x: 348, startPoint y: 153, endPoint x: 292, endPoint y: 55, distance: 113.0
type input "227"
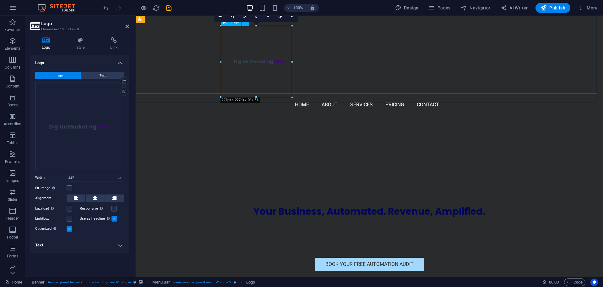
drag, startPoint x: 394, startPoint y: 108, endPoint x: 257, endPoint y: 78, distance: 139.7
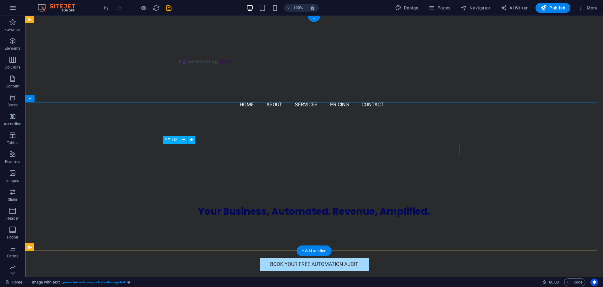
scroll to position [0, 0]
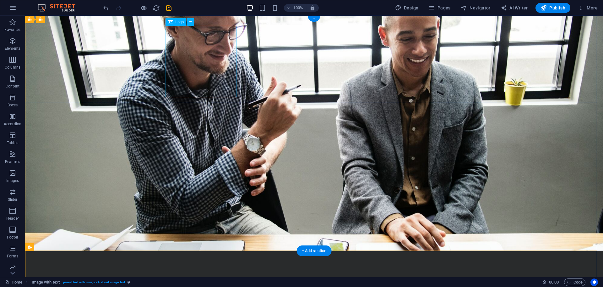
click at [191, 21] on icon at bounding box center [190, 22] width 3 height 7
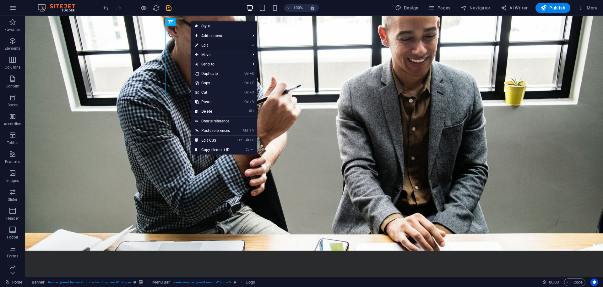
click at [207, 44] on link "⏎ Edit" at bounding box center [212, 45] width 42 height 9
select select "px"
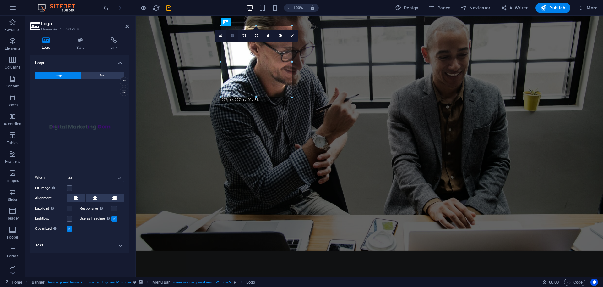
click at [231, 36] on icon at bounding box center [232, 36] width 3 height 4
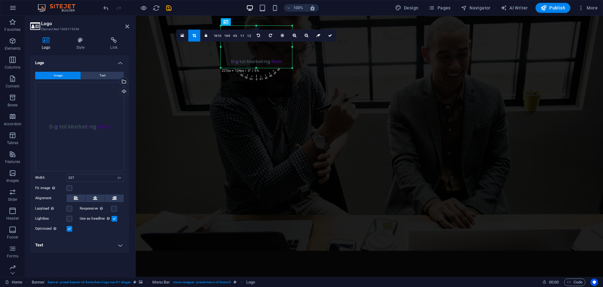
drag, startPoint x: 257, startPoint y: 97, endPoint x: 286, endPoint y: 68, distance: 41.3
click at [286, 68] on div at bounding box center [256, 68] width 71 height 2
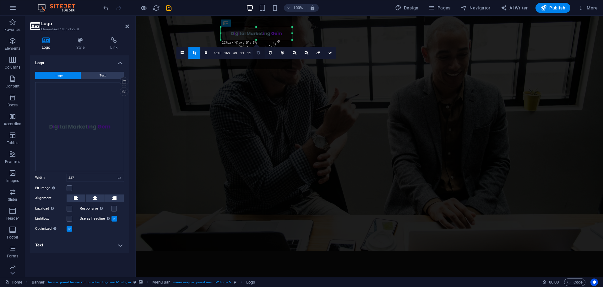
drag, startPoint x: 255, startPoint y: 26, endPoint x: 255, endPoint y: 56, distance: 29.2
click at [255, 40] on div "180 170 160 150 140 130 120 110 100 90 80 70 60 50 40 30 20 10 0 -10 -20 -30 -4…" at bounding box center [256, 33] width 71 height 13
drag, startPoint x: 291, startPoint y: 34, endPoint x: 286, endPoint y: 34, distance: 5.4
click at [286, 34] on div at bounding box center [287, 33] width 2 height 13
click at [219, 33] on div at bounding box center [257, 34] width 84 height 84
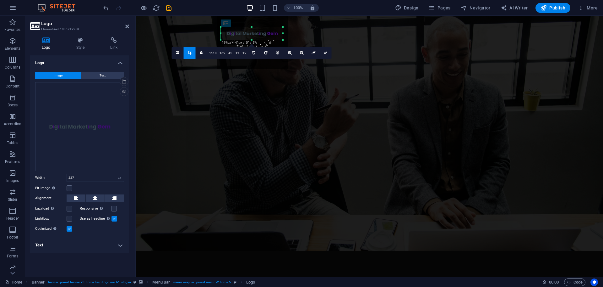
drag, startPoint x: 220, startPoint y: 34, endPoint x: 224, endPoint y: 34, distance: 4.4
click at [224, 34] on div "180 170 160 150 140 130 120 110 100 90 80 70 60 50 40 30 20 10 0 -10 -20 -30 -4…" at bounding box center [252, 33] width 62 height 13
click at [325, 53] on icon at bounding box center [326, 53] width 4 height 4
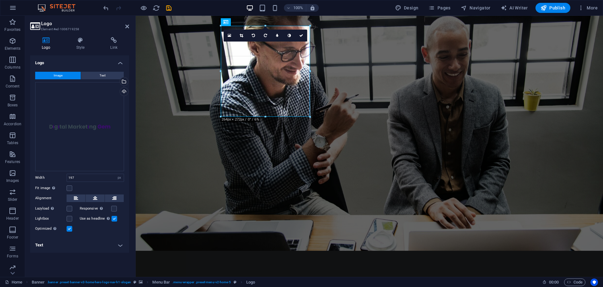
drag, startPoint x: 284, startPoint y: 88, endPoint x: 311, endPoint y: 108, distance: 34.1
type input "284"
click at [301, 36] on icon at bounding box center [301, 36] width 4 height 4
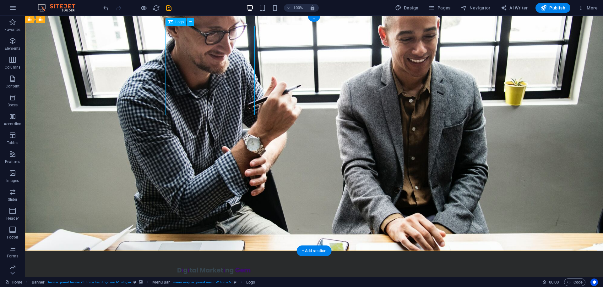
click at [197, 260] on div at bounding box center [314, 269] width 292 height 19
click at [189, 22] on icon at bounding box center [190, 22] width 3 height 7
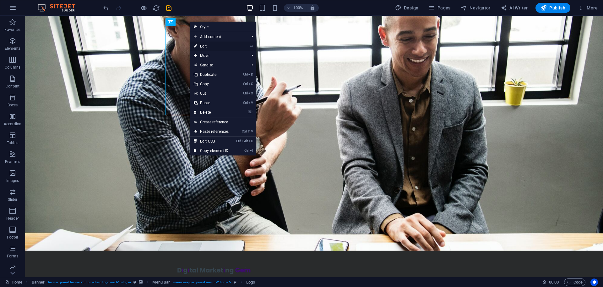
click at [209, 48] on link "⏎ Edit" at bounding box center [211, 45] width 42 height 9
select select "px"
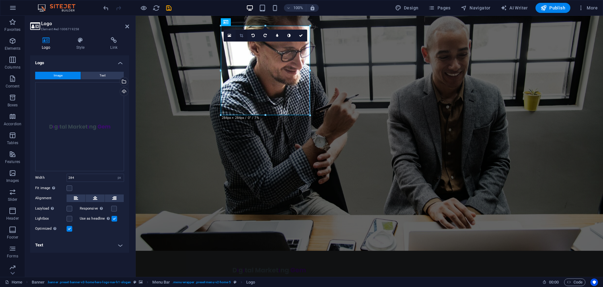
click at [243, 36] on icon at bounding box center [241, 36] width 3 height 4
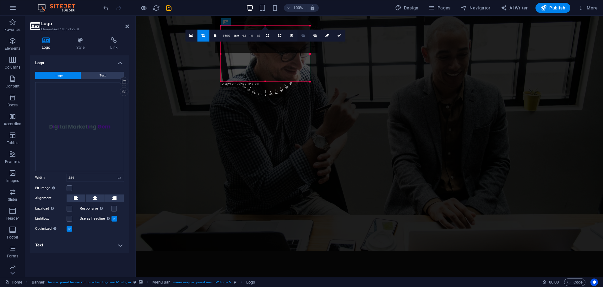
drag, startPoint x: 267, startPoint y: 25, endPoint x: 301, endPoint y: 68, distance: 55.1
click at [266, 59] on div "180 170 160 150 140 130 120 110 100 90 80 70 60 50 40 30 20 10 0 -10 -20 -30 -4…" at bounding box center [265, 54] width 89 height 56
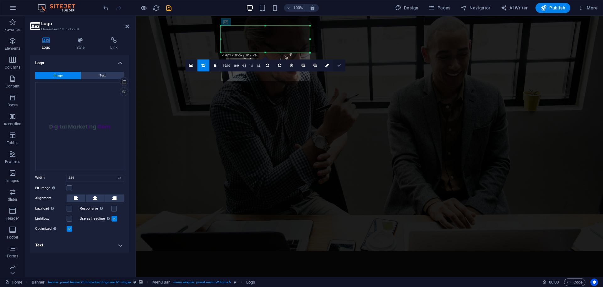
click at [341, 64] on link at bounding box center [339, 65] width 12 height 12
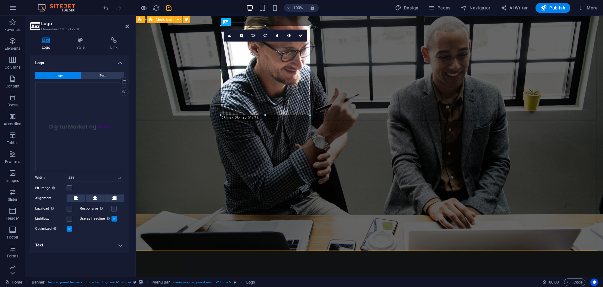
click at [469, 250] on div "Home About Services Pricing Contact Menu" at bounding box center [370, 278] width 468 height 57
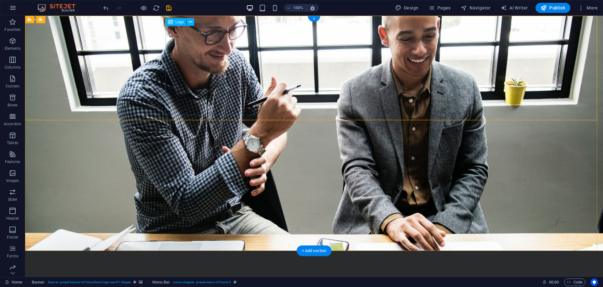
click at [206, 260] on div at bounding box center [314, 273] width 292 height 27
click at [189, 19] on icon at bounding box center [190, 22] width 3 height 7
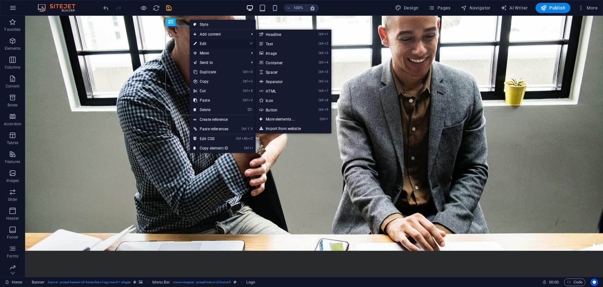
click at [198, 43] on link "⏎ Edit" at bounding box center [211, 43] width 42 height 9
select select "px"
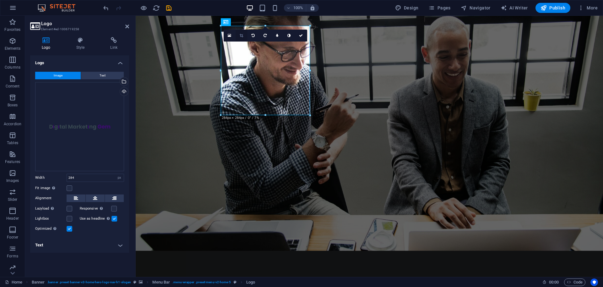
click at [244, 34] on link at bounding box center [242, 36] width 12 height 12
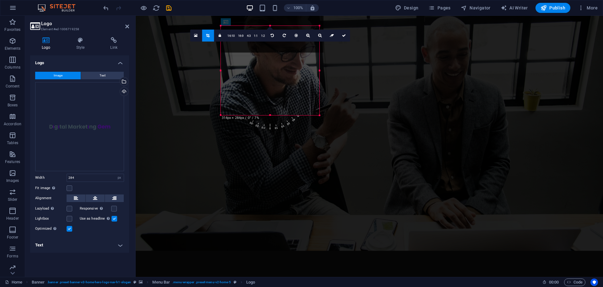
drag, startPoint x: 221, startPoint y: 71, endPoint x: 211, endPoint y: 76, distance: 11.0
click at [211, 76] on div "Drag here to replace the existing content. Press “Ctrl” if you want to create a…" at bounding box center [370, 146] width 468 height 261
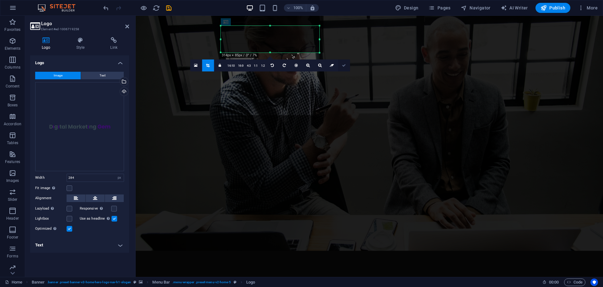
click at [345, 63] on icon at bounding box center [344, 65] width 4 height 4
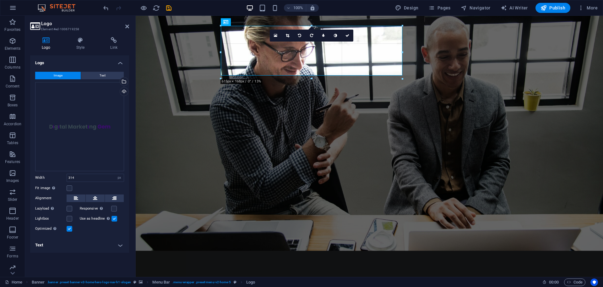
drag, startPoint x: 318, startPoint y: 125, endPoint x: 111, endPoint y: 61, distance: 216.8
type input "578"
click at [129, 26] on aside "Logo Element #ed-1006719258 Logo Style Link Logo Image Text Drag files here, cl…" at bounding box center [80, 146] width 111 height 261
click at [127, 26] on icon at bounding box center [127, 26] width 4 height 5
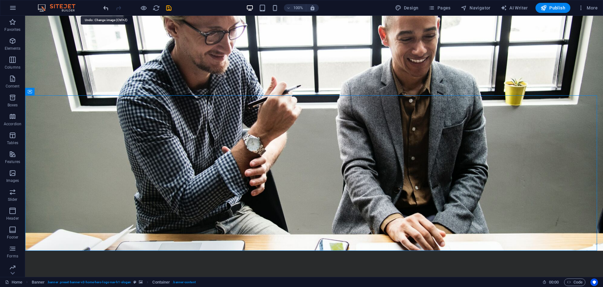
click at [105, 8] on icon "undo" at bounding box center [105, 7] width 7 height 7
click at [104, 7] on icon "undo" at bounding box center [105, 7] width 7 height 7
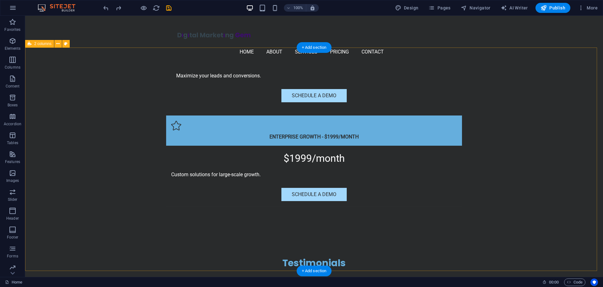
scroll to position [1656, 0]
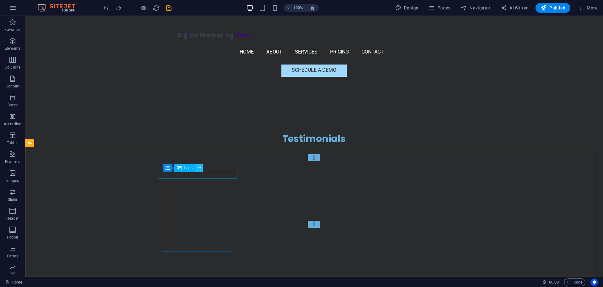
click at [199, 168] on icon at bounding box center [199, 168] width 3 height 7
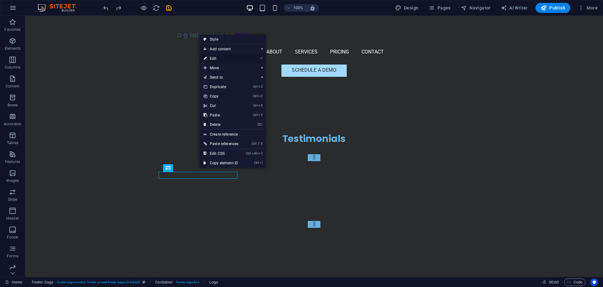
click at [219, 57] on link "⏎ Edit" at bounding box center [221, 58] width 42 height 9
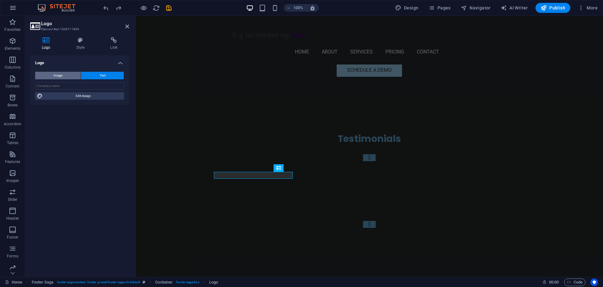
click at [52, 76] on button "Image" at bounding box center [58, 76] width 46 height 8
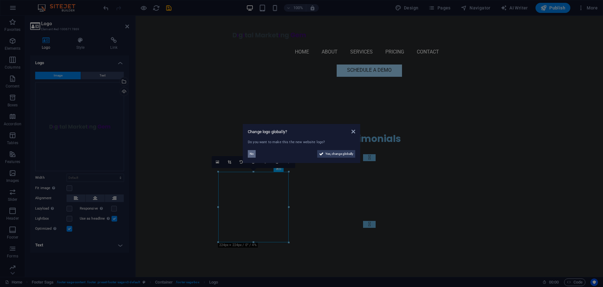
click at [253, 156] on span "No" at bounding box center [252, 154] width 4 height 8
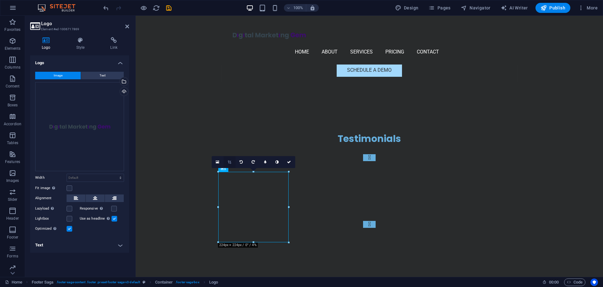
click at [229, 162] on icon at bounding box center [229, 162] width 3 height 4
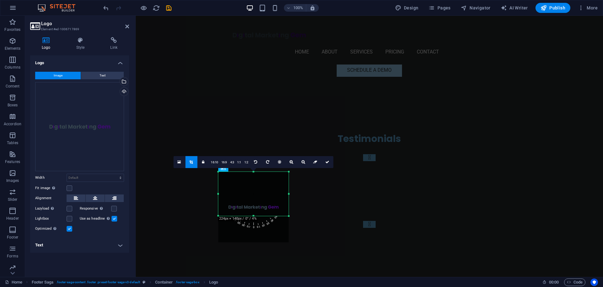
drag, startPoint x: 254, startPoint y: 242, endPoint x: 255, endPoint y: 216, distance: 26.4
click at [255, 216] on div at bounding box center [253, 216] width 70 height 2
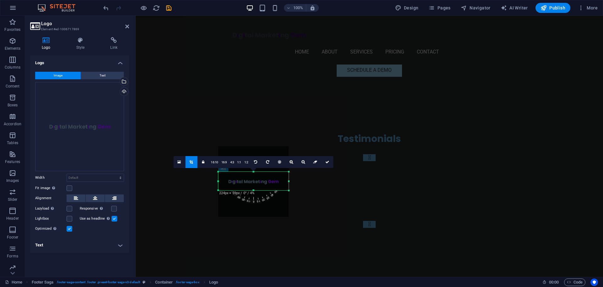
drag, startPoint x: 255, startPoint y: 171, endPoint x: 255, endPoint y: 197, distance: 25.5
click at [255, 190] on div "180 170 160 150 140 130 120 110 100 90 80 70 60 50 40 30 20 10 0 -10 -20 -30 -4…" at bounding box center [253, 181] width 70 height 19
click at [255, 173] on div "180 170 160 150 140 130 120 110 100 90 80 70 60 50 40 30 20 10 0 -10 -20 -30 -4…" at bounding box center [253, 180] width 70 height 17
drag, startPoint x: 190, startPoint y: 147, endPoint x: 326, endPoint y: 162, distance: 136.6
click at [326, 162] on icon at bounding box center [328, 162] width 4 height 4
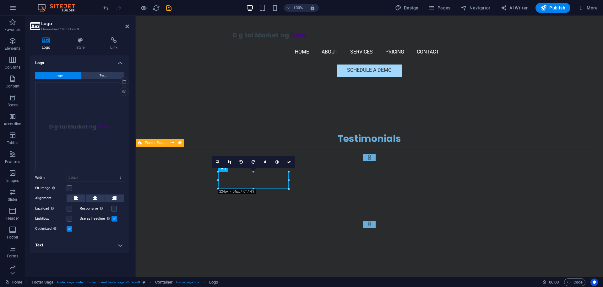
select select "footer"
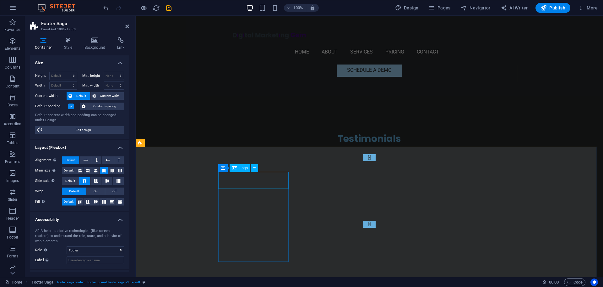
click at [255, 167] on icon at bounding box center [254, 168] width 3 height 7
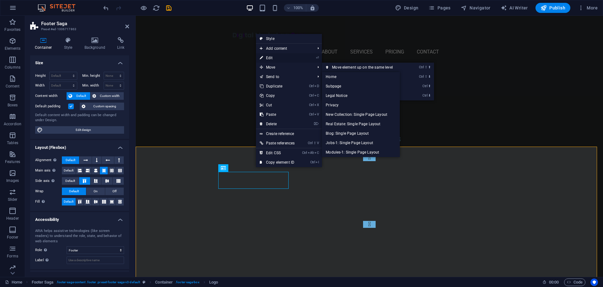
click at [273, 57] on link "⏎ Edit" at bounding box center [277, 57] width 42 height 9
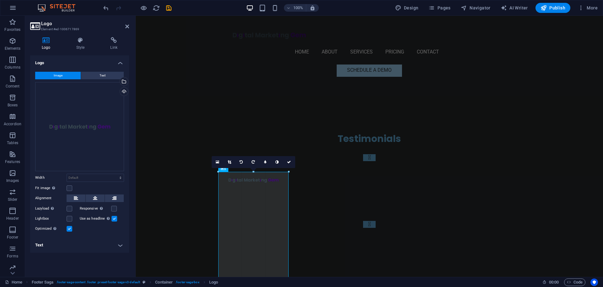
drag, startPoint x: 289, startPoint y: 189, endPoint x: 151, endPoint y: 168, distance: 139.0
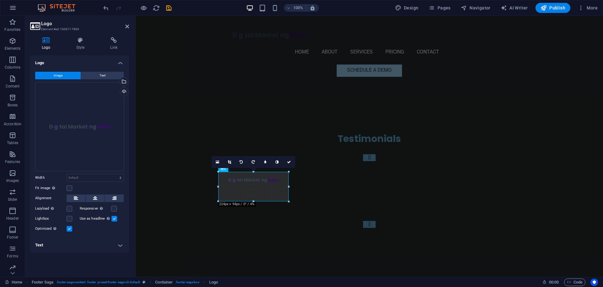
drag, startPoint x: 288, startPoint y: 187, endPoint x: 158, endPoint y: 175, distance: 130.0
drag, startPoint x: 218, startPoint y: 173, endPoint x: 205, endPoint y: 163, distance: 16.2
click at [228, 161] on icon at bounding box center [229, 162] width 3 height 4
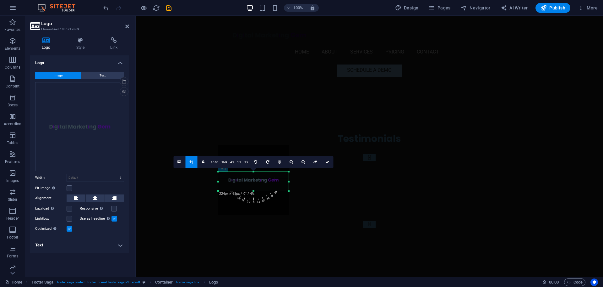
drag, startPoint x: 288, startPoint y: 189, endPoint x: 291, endPoint y: 191, distance: 3.7
click at [289, 191] on div "180 170 160 150 140 130 120 110 100 90 80 70 60 50 40 30 20 10 0 -10 -20 -30 -4…" at bounding box center [253, 181] width 70 height 19
click at [326, 160] on icon at bounding box center [328, 162] width 4 height 4
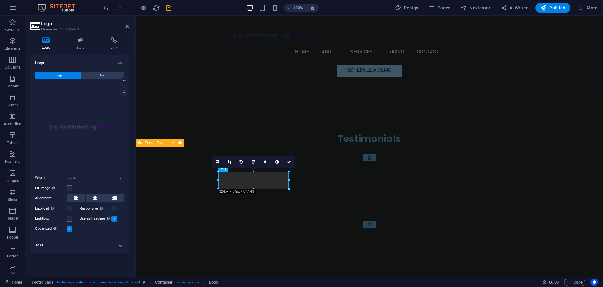
select select "footer"
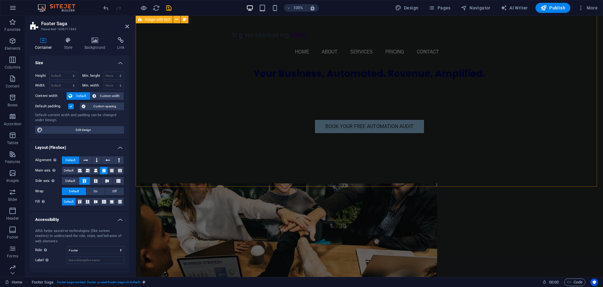
scroll to position [0, 0]
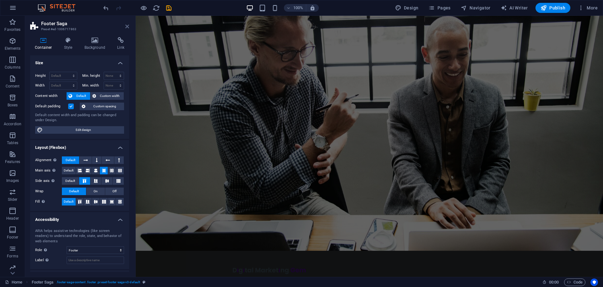
click at [127, 28] on icon at bounding box center [127, 26] width 4 height 5
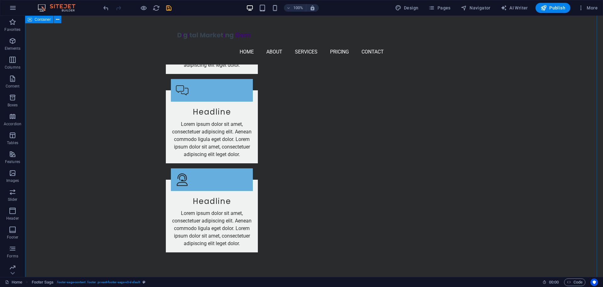
scroll to position [1000, 0]
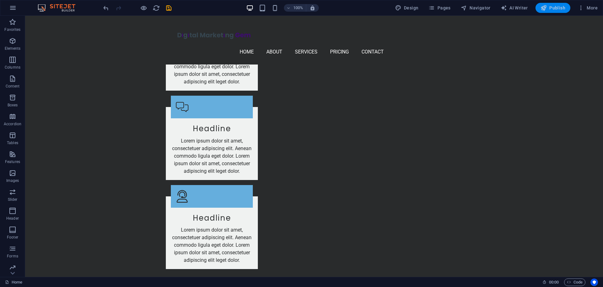
click at [551, 7] on span "Publish" at bounding box center [553, 8] width 25 height 6
checkbox input "false"
